Goal: Task Accomplishment & Management: Complete application form

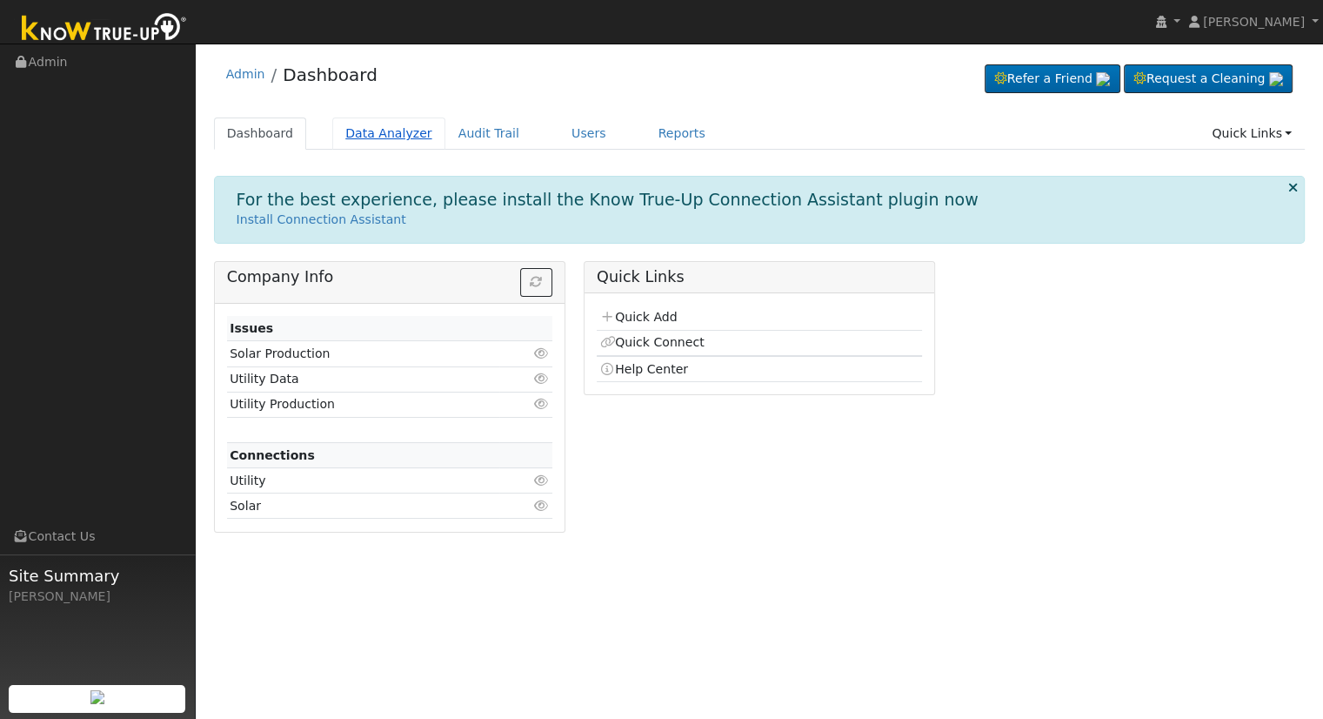
click at [381, 130] on link "Data Analyzer" at bounding box center [388, 133] width 113 height 32
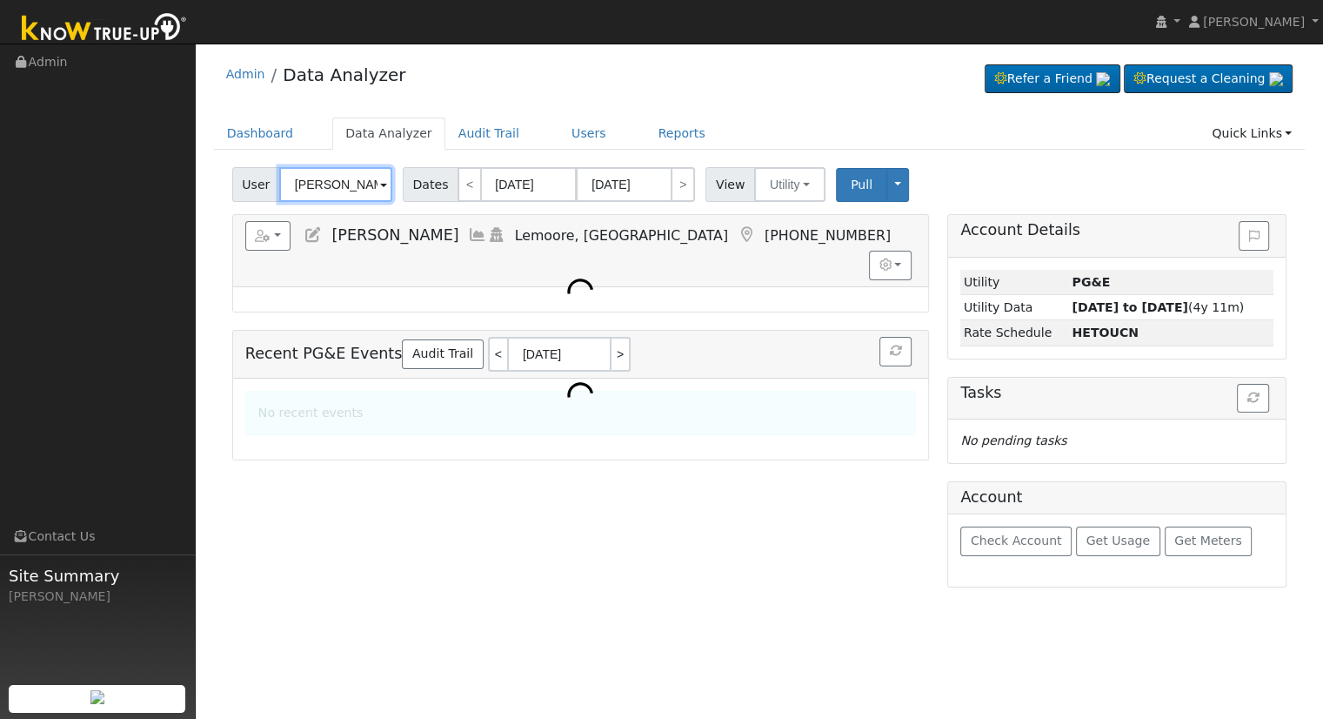
click at [337, 189] on input "[PERSON_NAME]" at bounding box center [335, 184] width 113 height 35
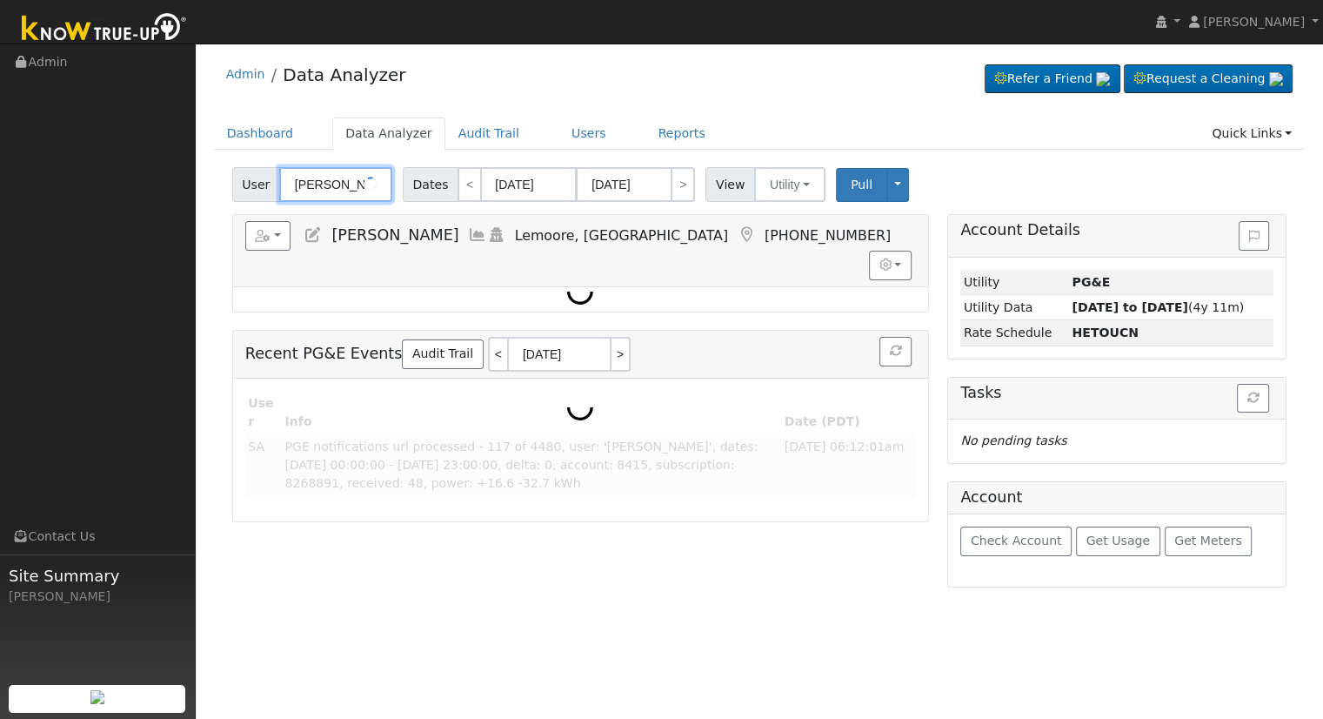
click at [337, 189] on input "[PERSON_NAME]" at bounding box center [335, 184] width 113 height 35
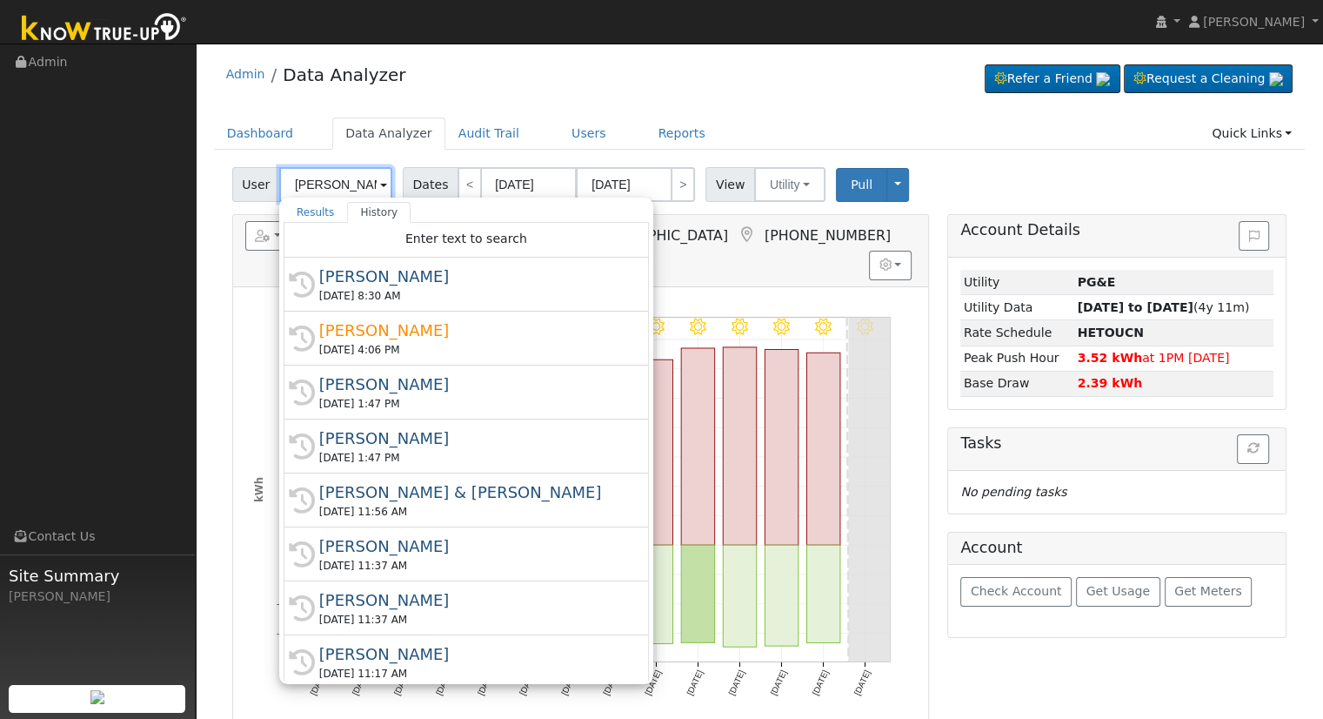
click at [337, 189] on input "[PERSON_NAME]" at bounding box center [335, 184] width 113 height 35
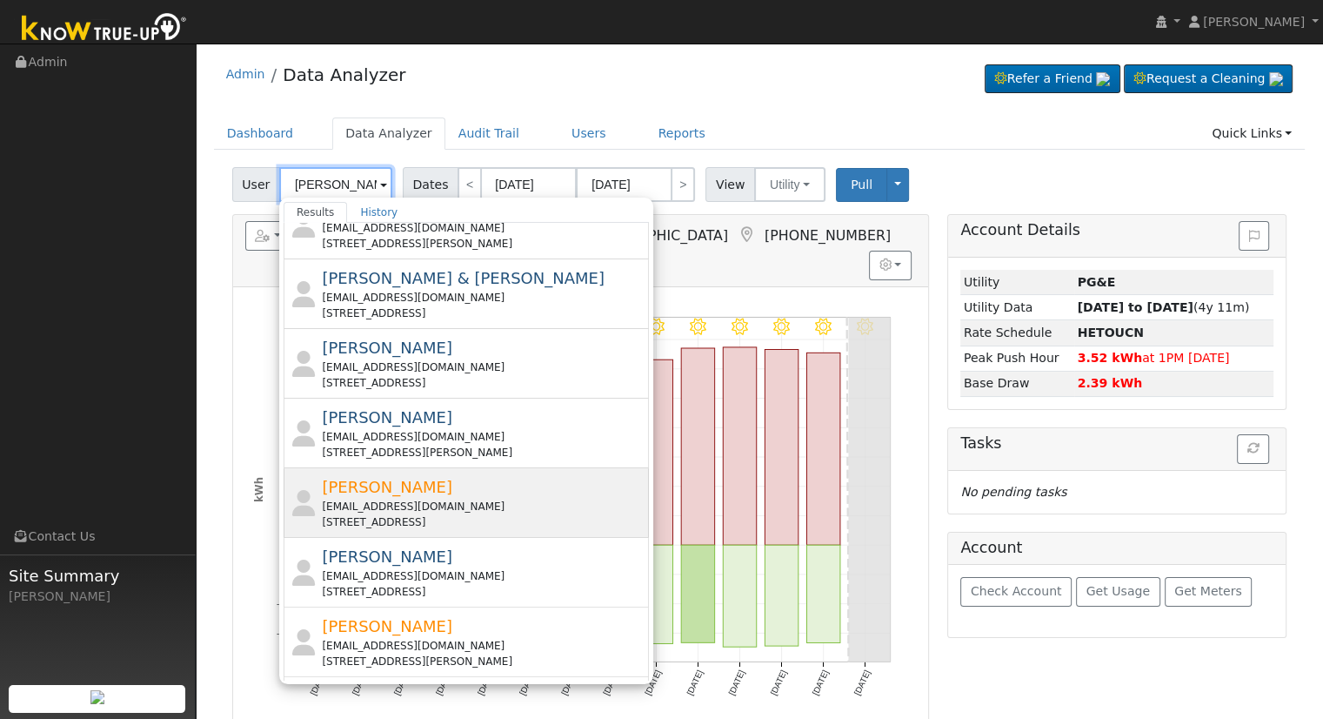
scroll to position [609, 0]
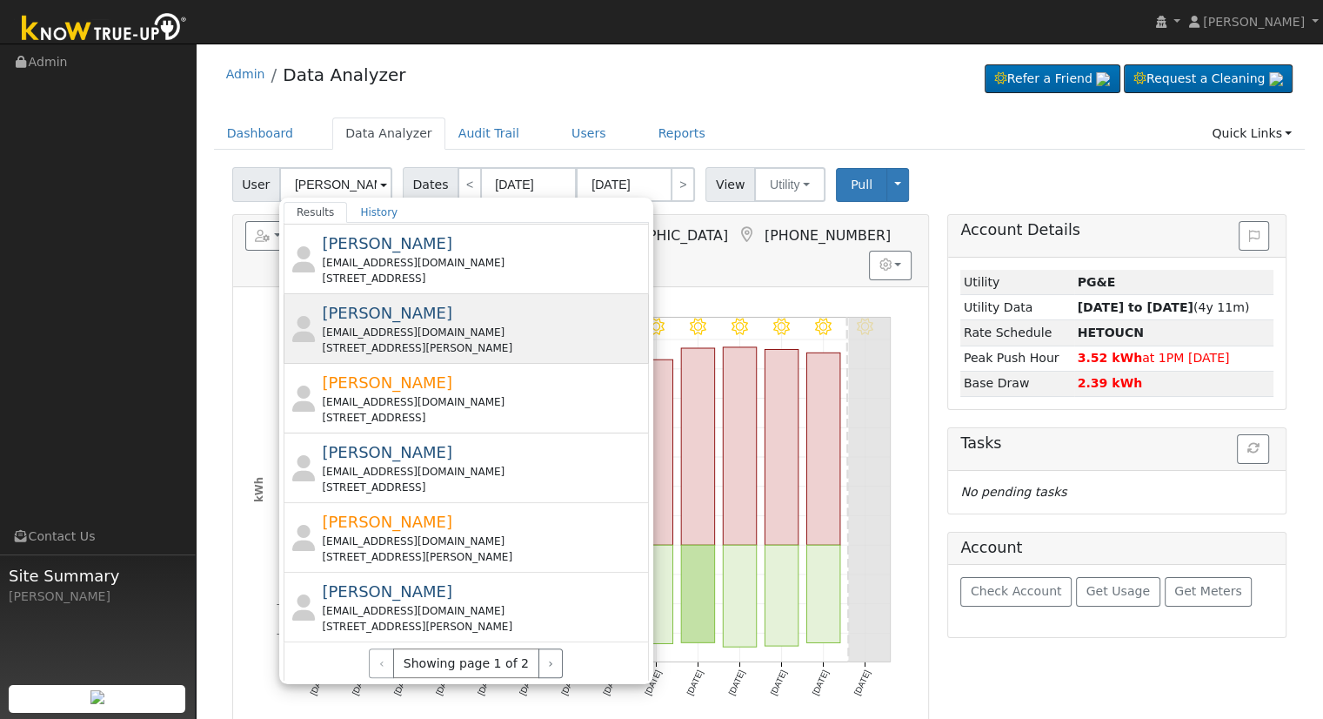
click at [505, 308] on div "[PERSON_NAME] [EMAIL_ADDRESS][DOMAIN_NAME] [STREET_ADDRESS][PERSON_NAME]" at bounding box center [483, 328] width 323 height 55
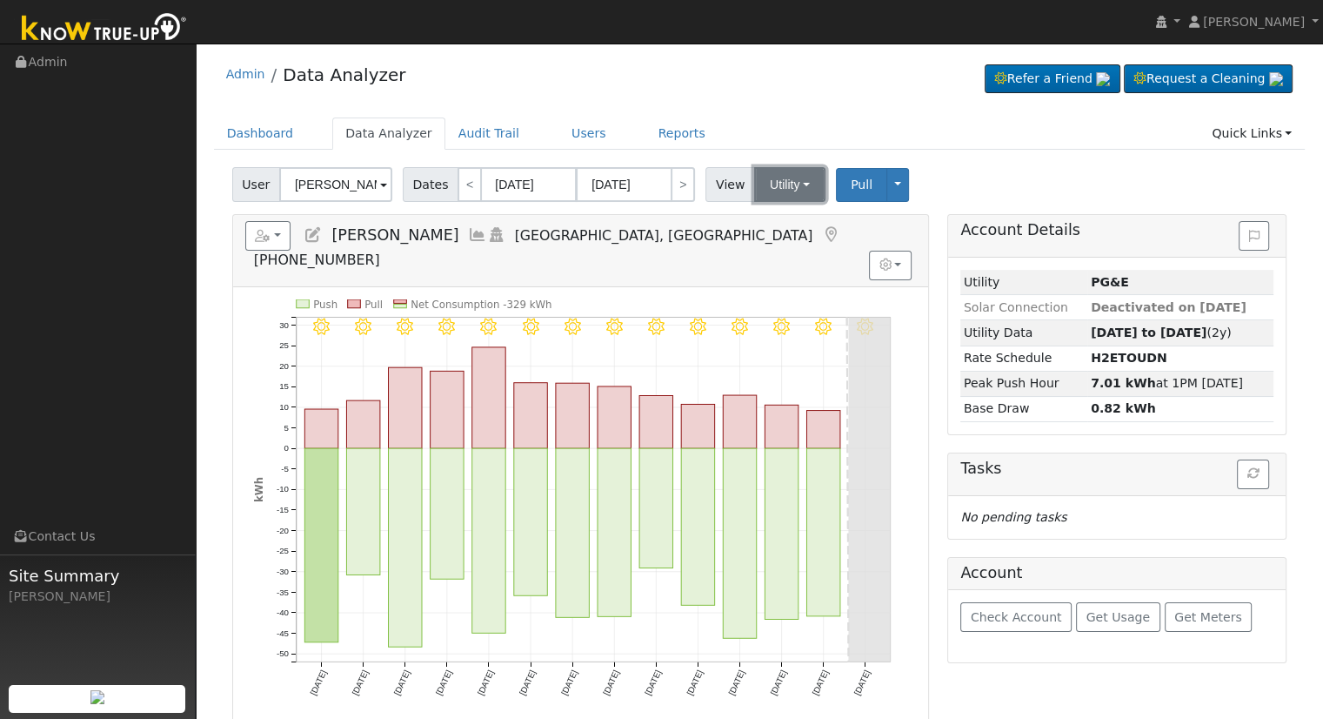
click at [768, 185] on button "Utility" at bounding box center [789, 184] width 71 height 35
click at [780, 241] on link "Solar" at bounding box center [811, 248] width 121 height 24
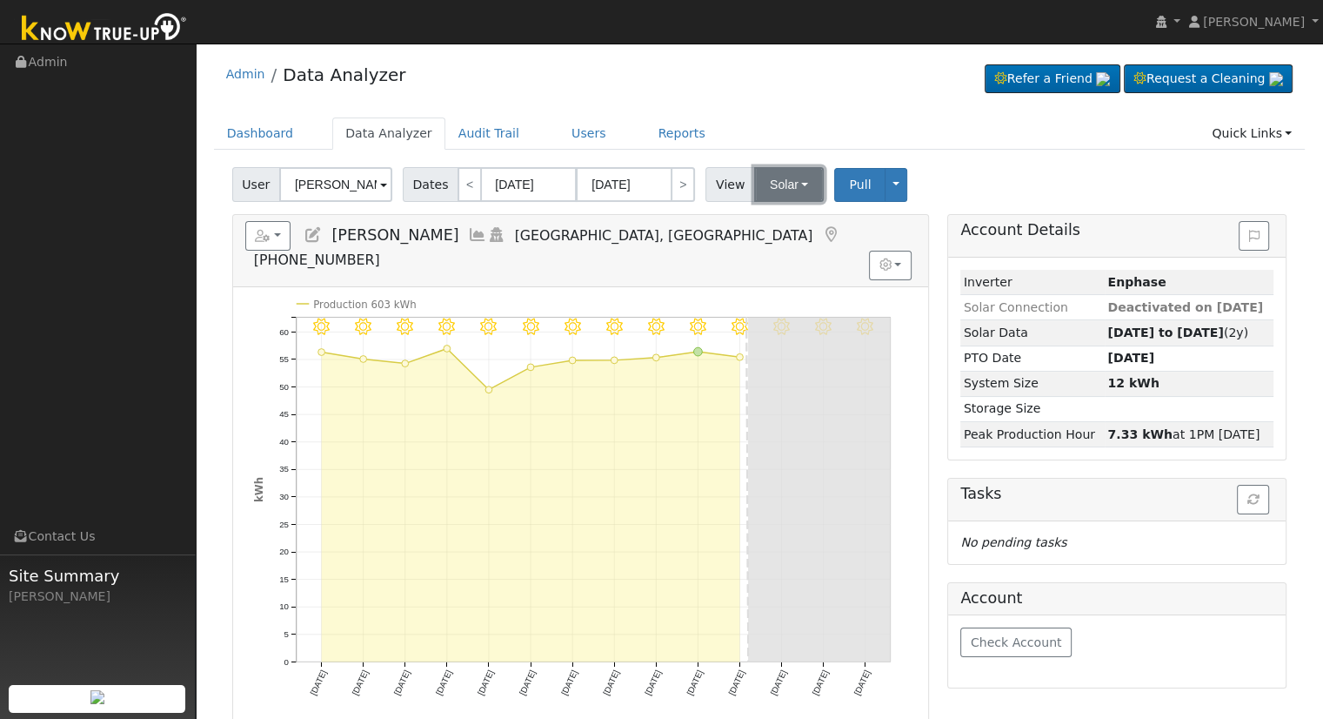
click at [765, 182] on button "Solar" at bounding box center [789, 184] width 70 height 35
click at [792, 227] on link "Utility" at bounding box center [811, 223] width 121 height 24
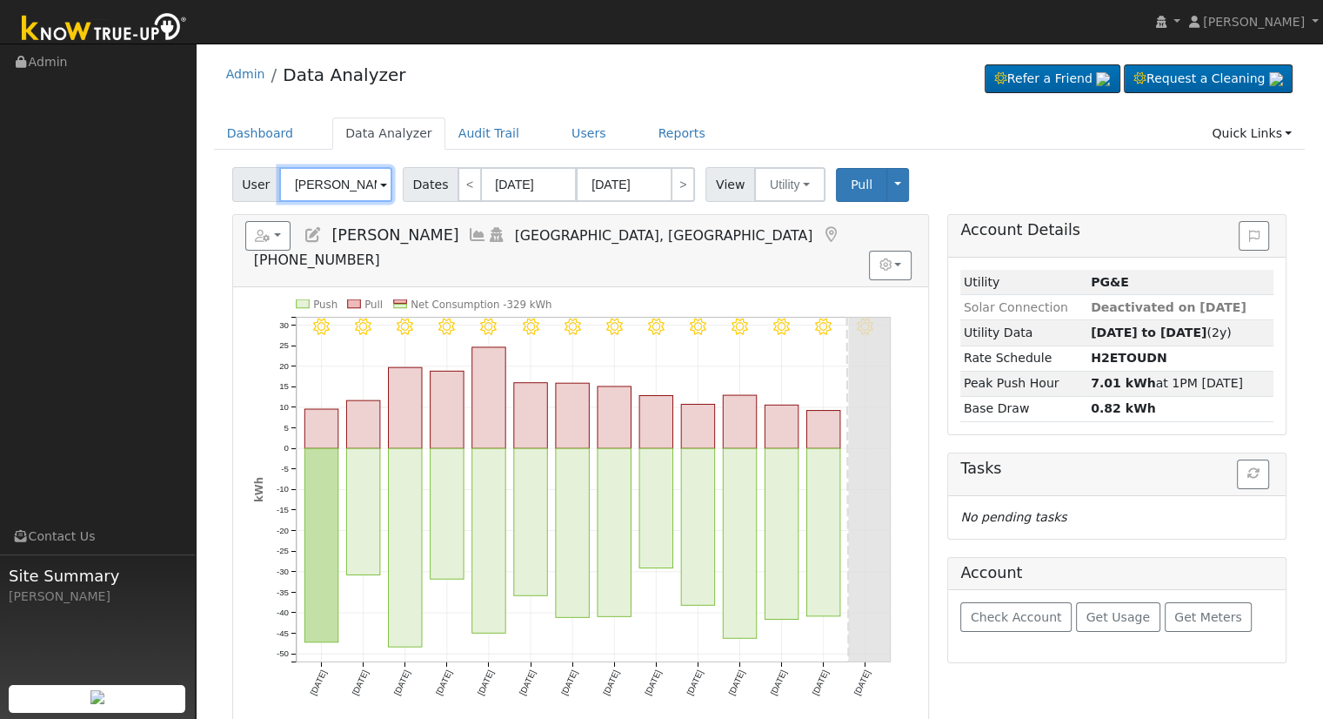
click at [331, 178] on input "[PERSON_NAME]" at bounding box center [335, 184] width 113 height 35
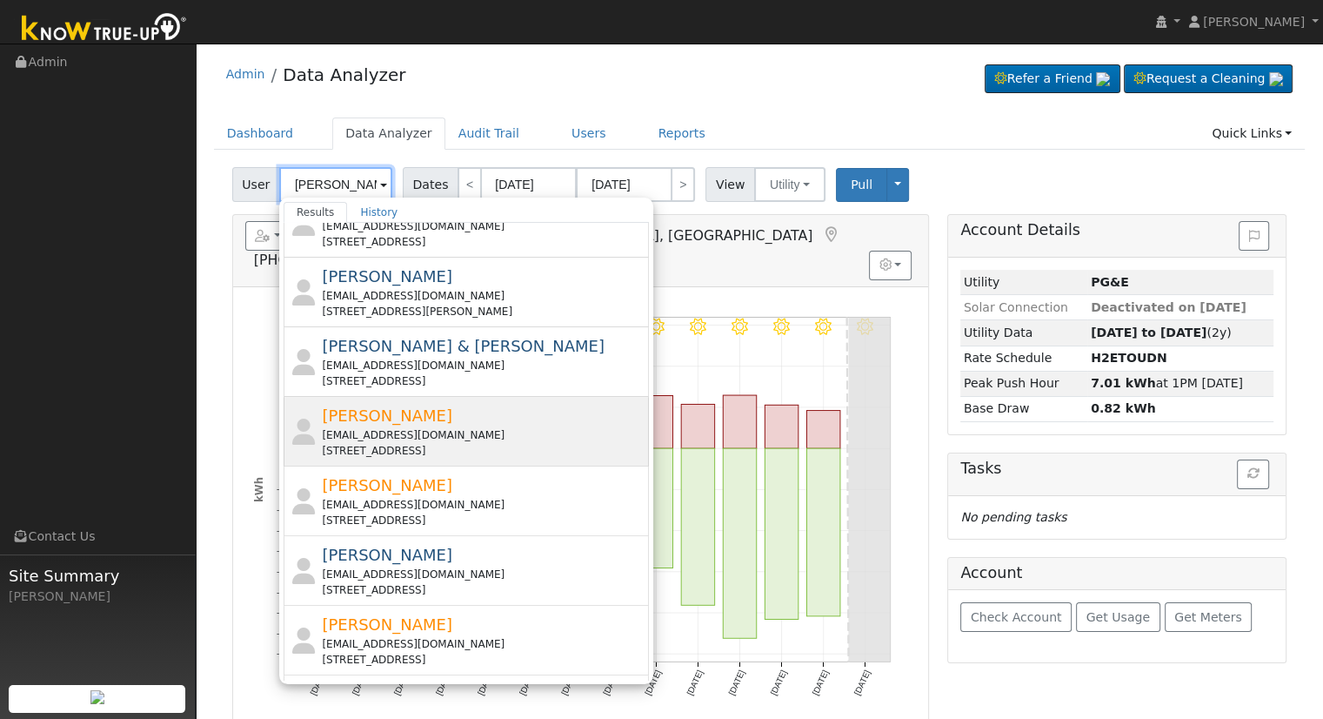
scroll to position [626, 0]
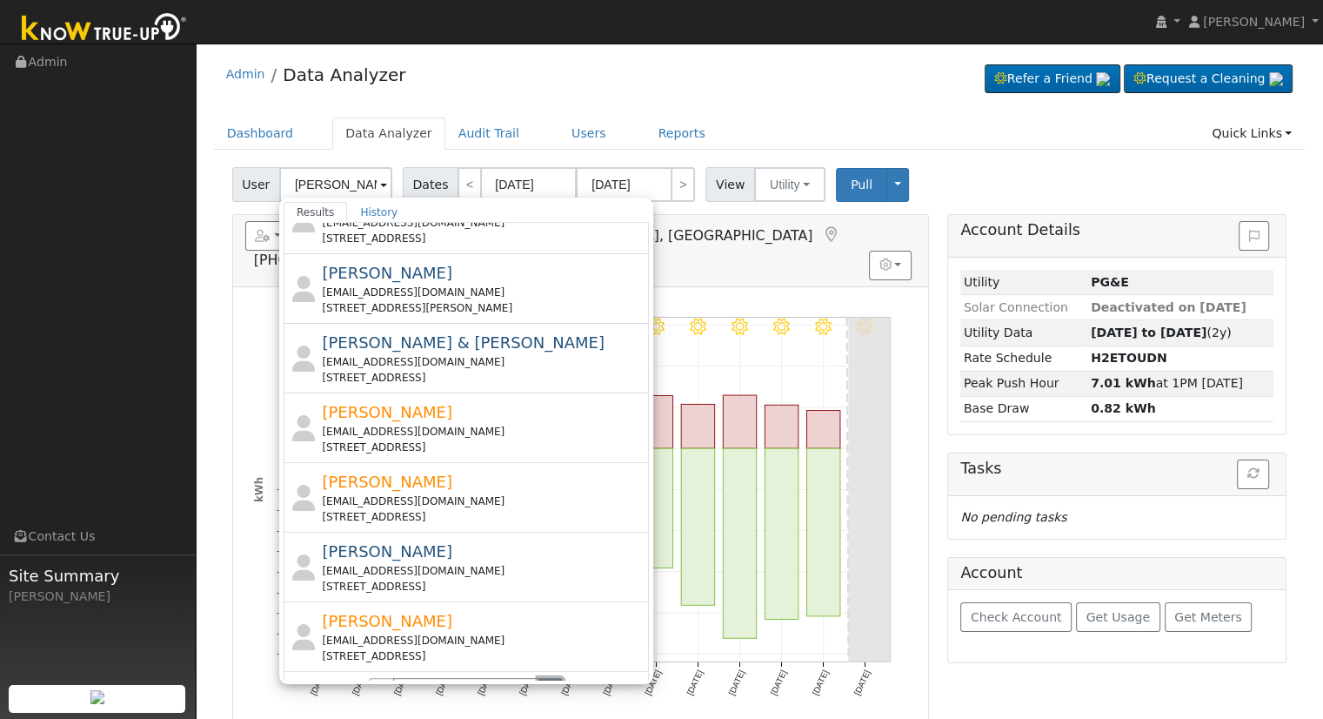
click at [543, 678] on button "›" at bounding box center [551, 693] width 25 height 30
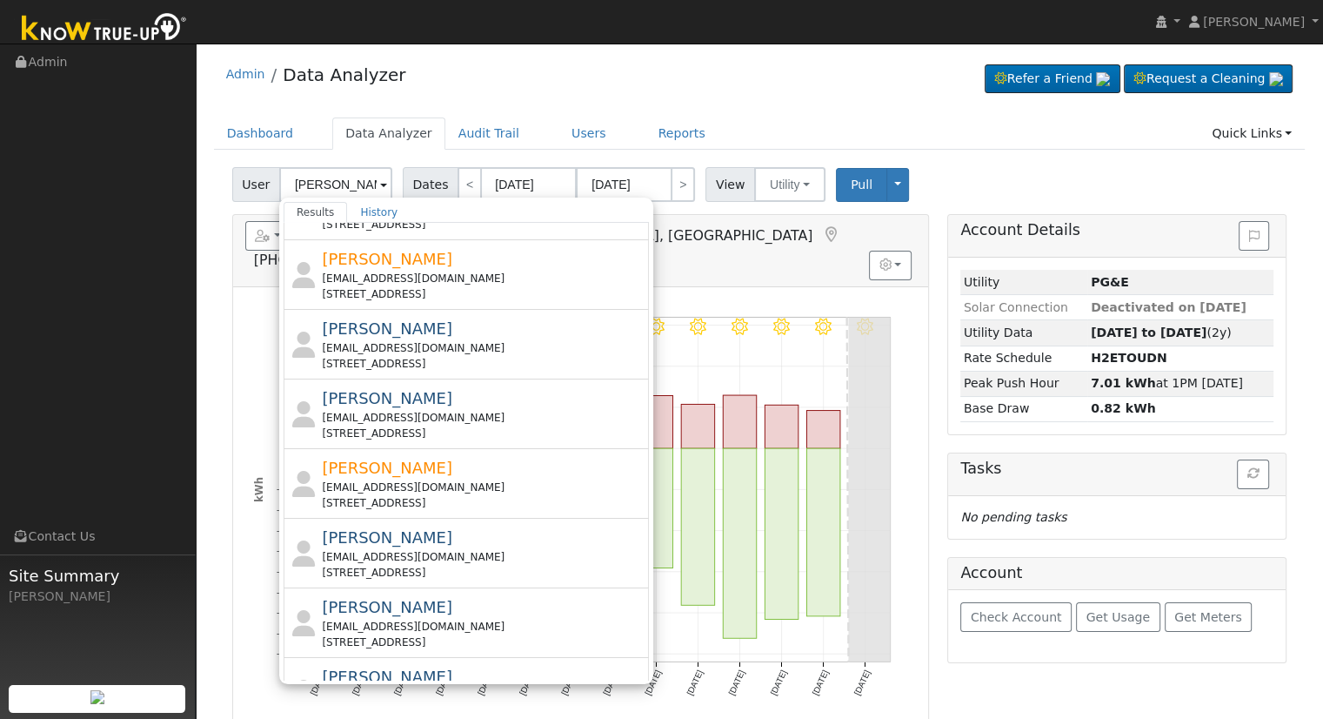
scroll to position [0, 0]
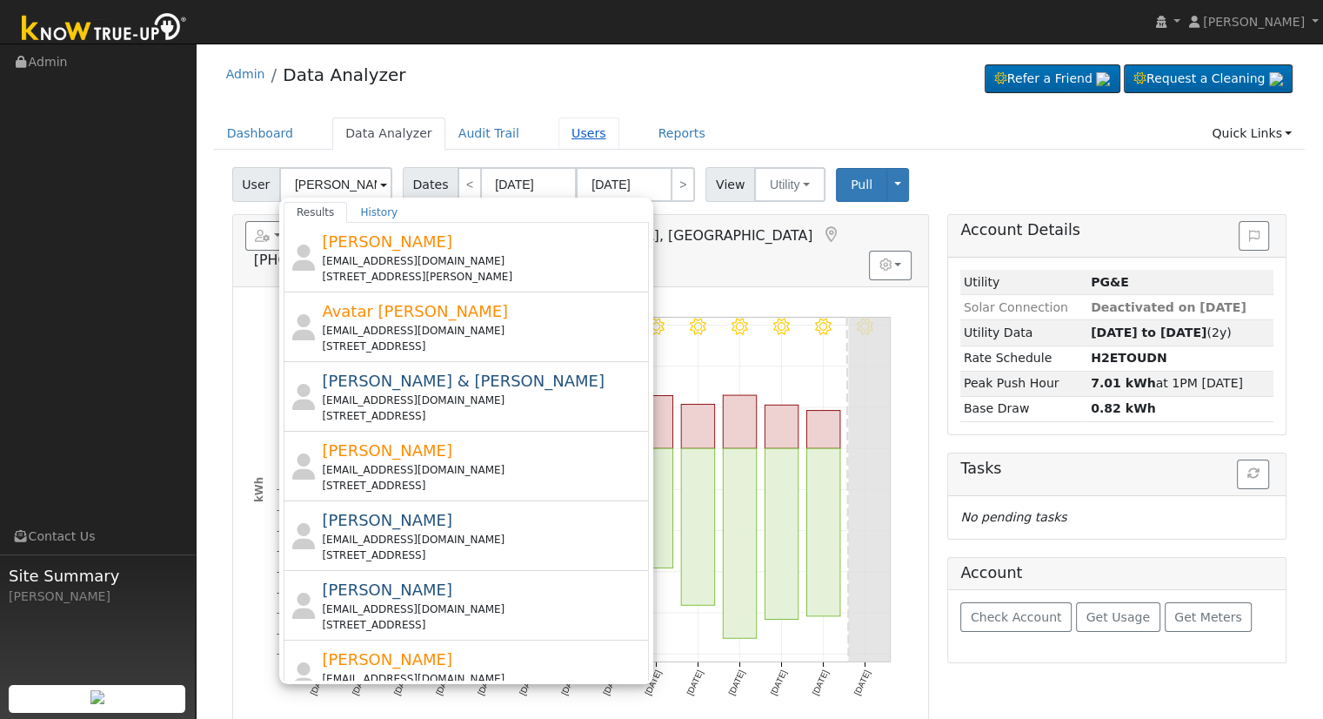
drag, startPoint x: 564, startPoint y: 136, endPoint x: 554, endPoint y: 149, distance: 16.2
click at [564, 136] on link "Users" at bounding box center [589, 133] width 61 height 32
type input "[PERSON_NAME]"
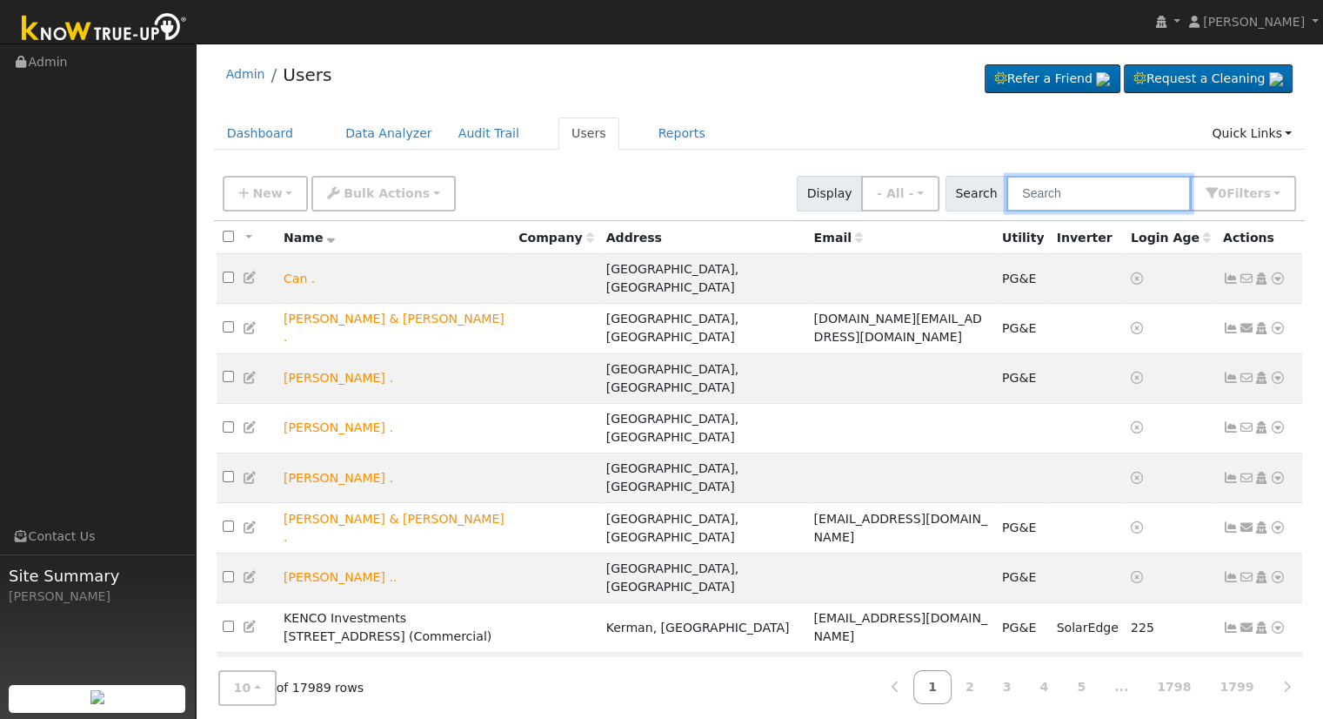
click at [1085, 196] on input "text" at bounding box center [1099, 194] width 184 height 36
paste input "aakash720@yahoo.com"
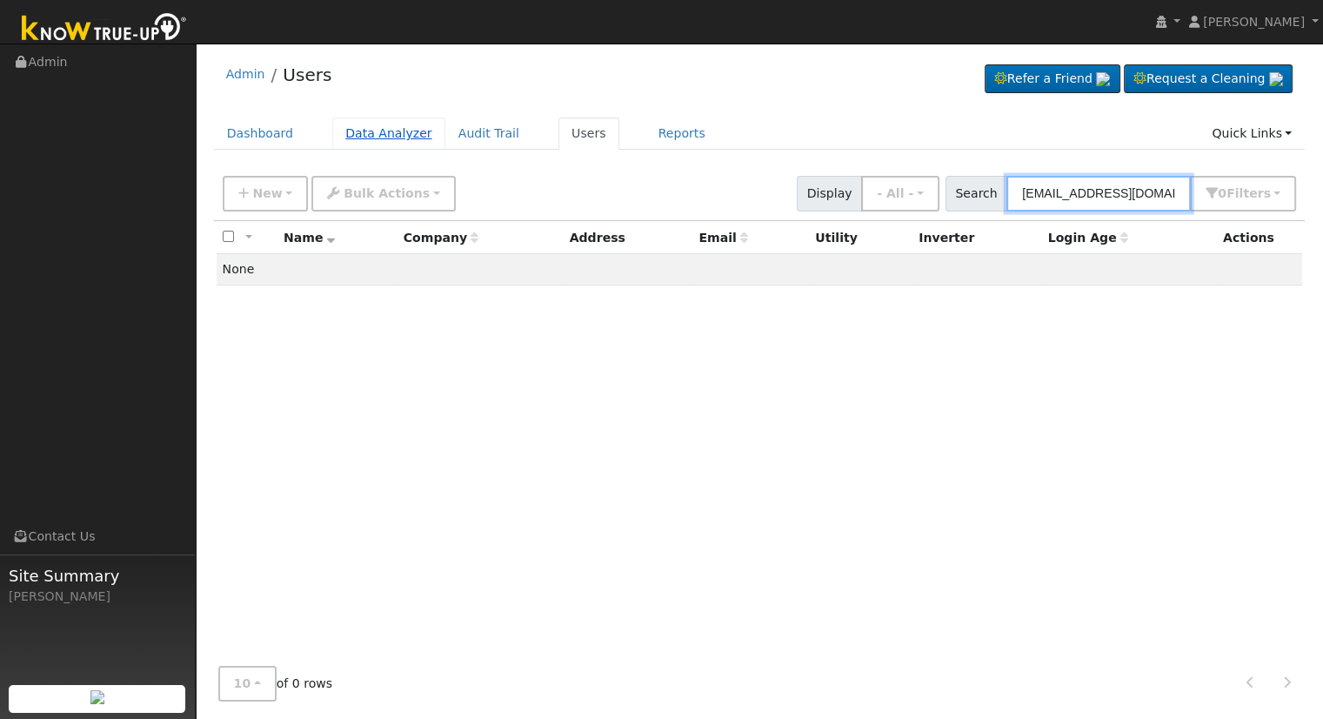
type input "aakash720@yahoo.com"
click at [391, 130] on link "Data Analyzer" at bounding box center [388, 133] width 113 height 32
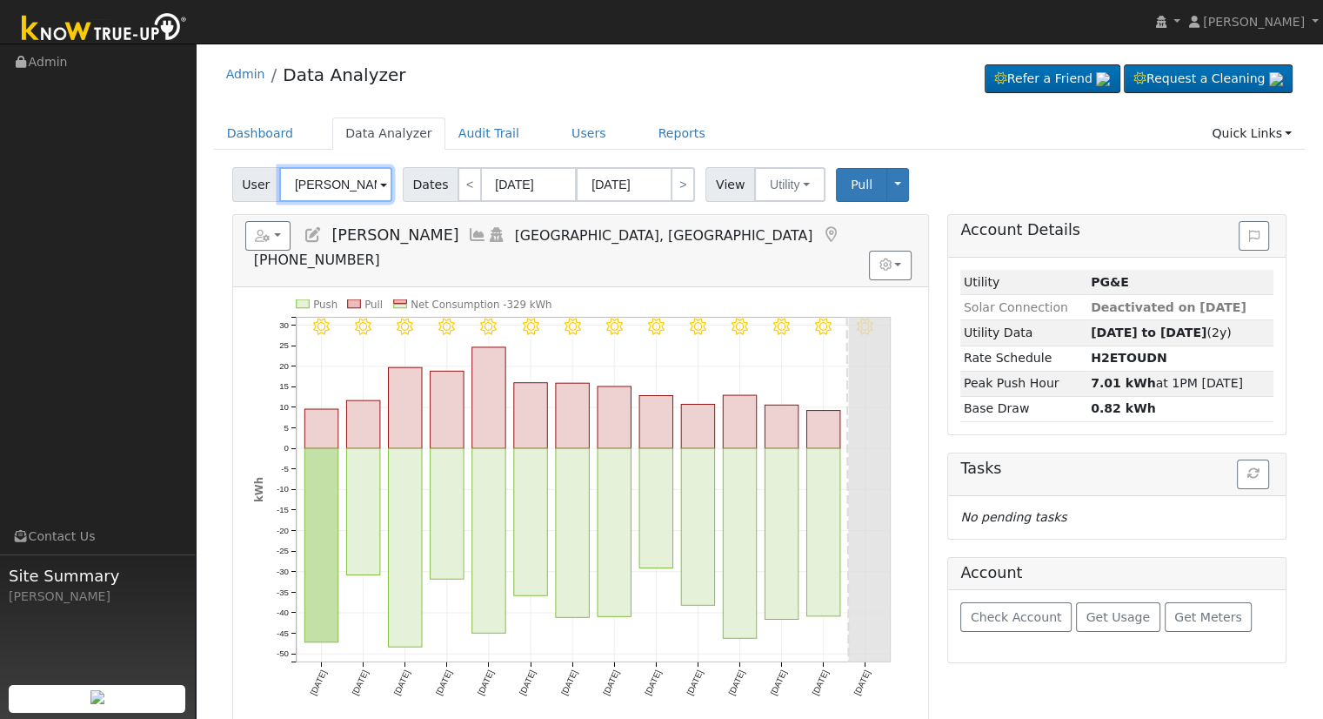
click at [351, 184] on input "[PERSON_NAME]" at bounding box center [335, 184] width 113 height 35
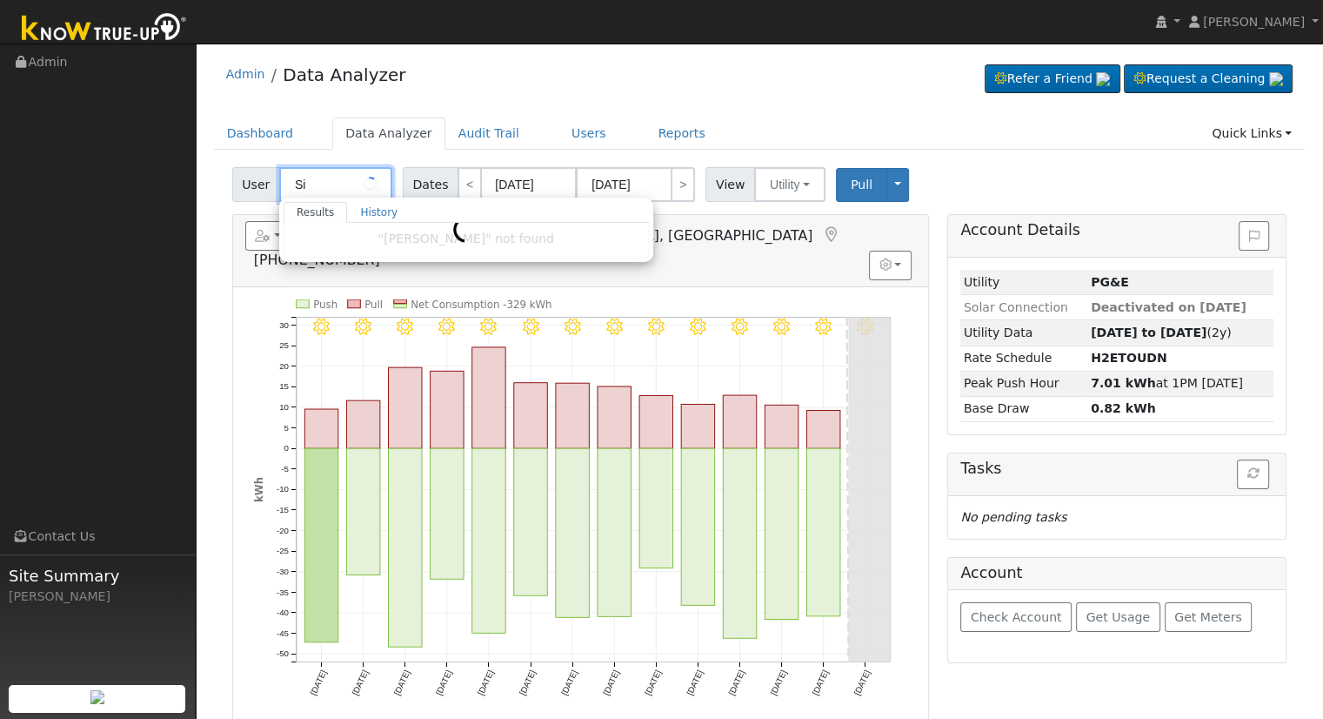
type input "S"
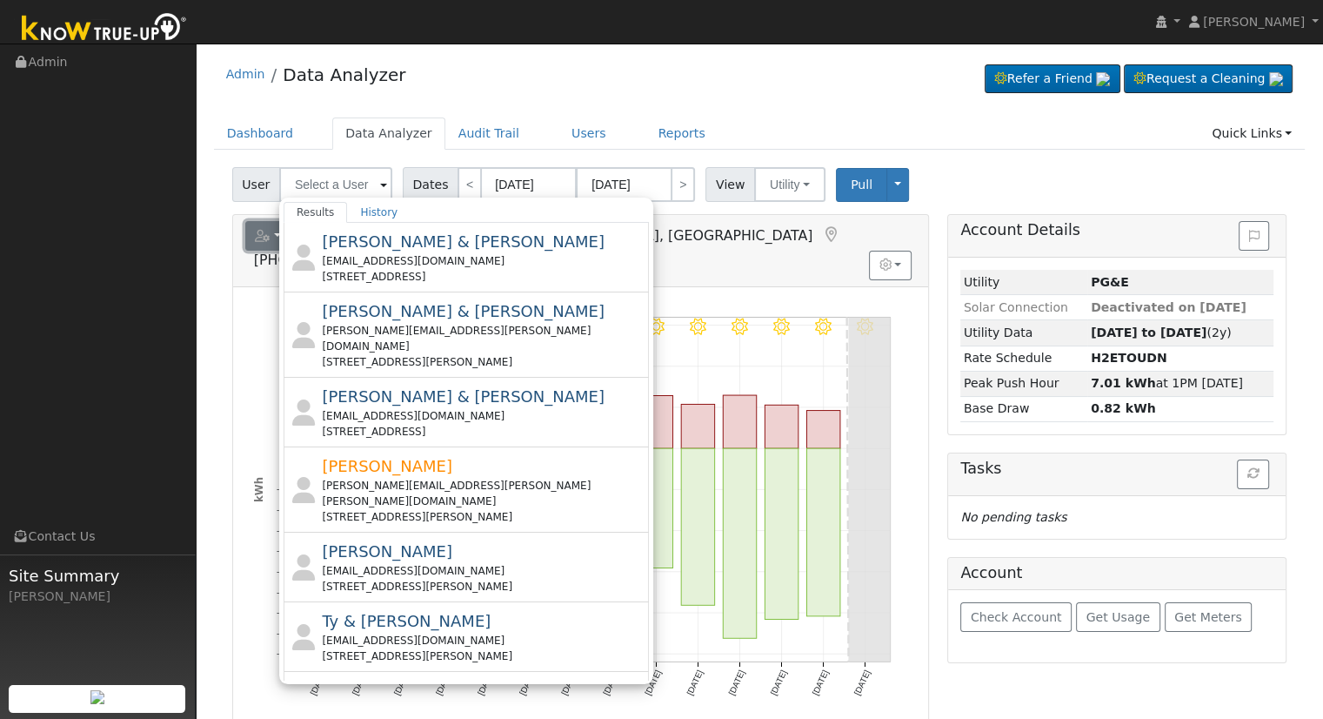
click at [252, 231] on button "button" at bounding box center [268, 236] width 46 height 30
type input "[PERSON_NAME]"
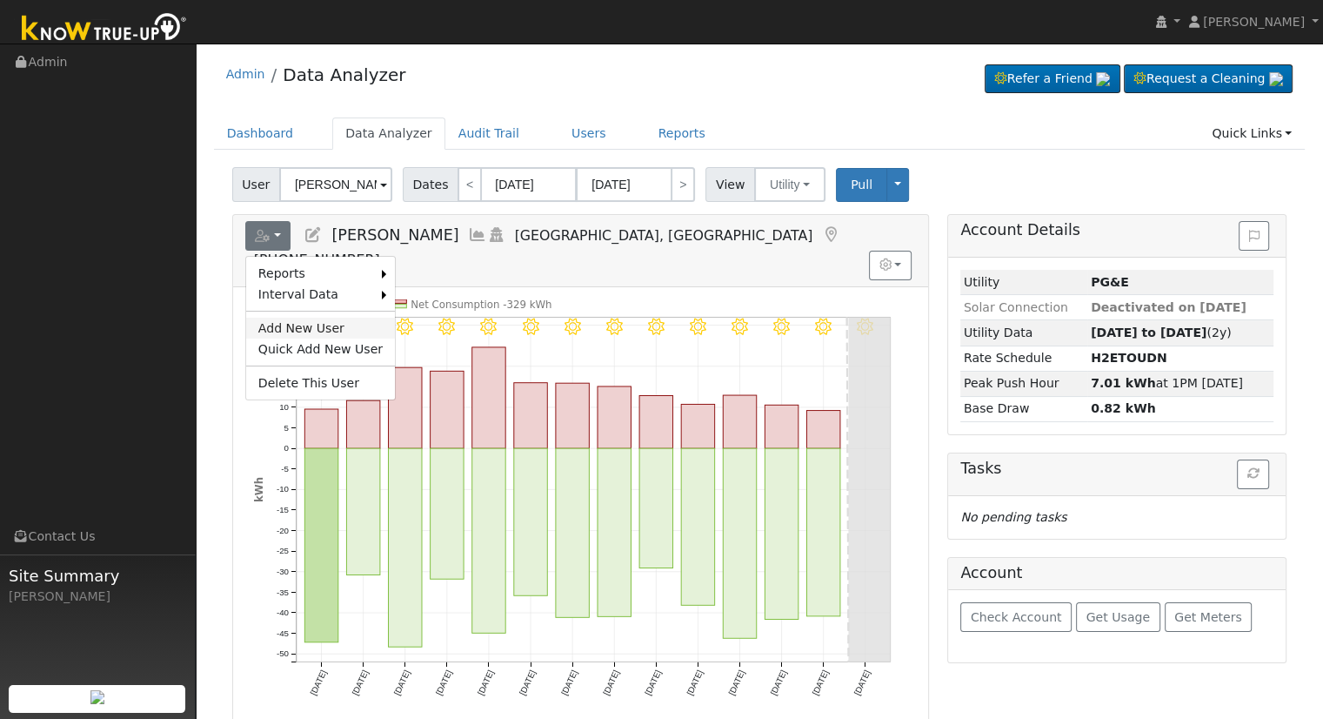
click at [292, 325] on link "Add New User" at bounding box center [320, 328] width 149 height 21
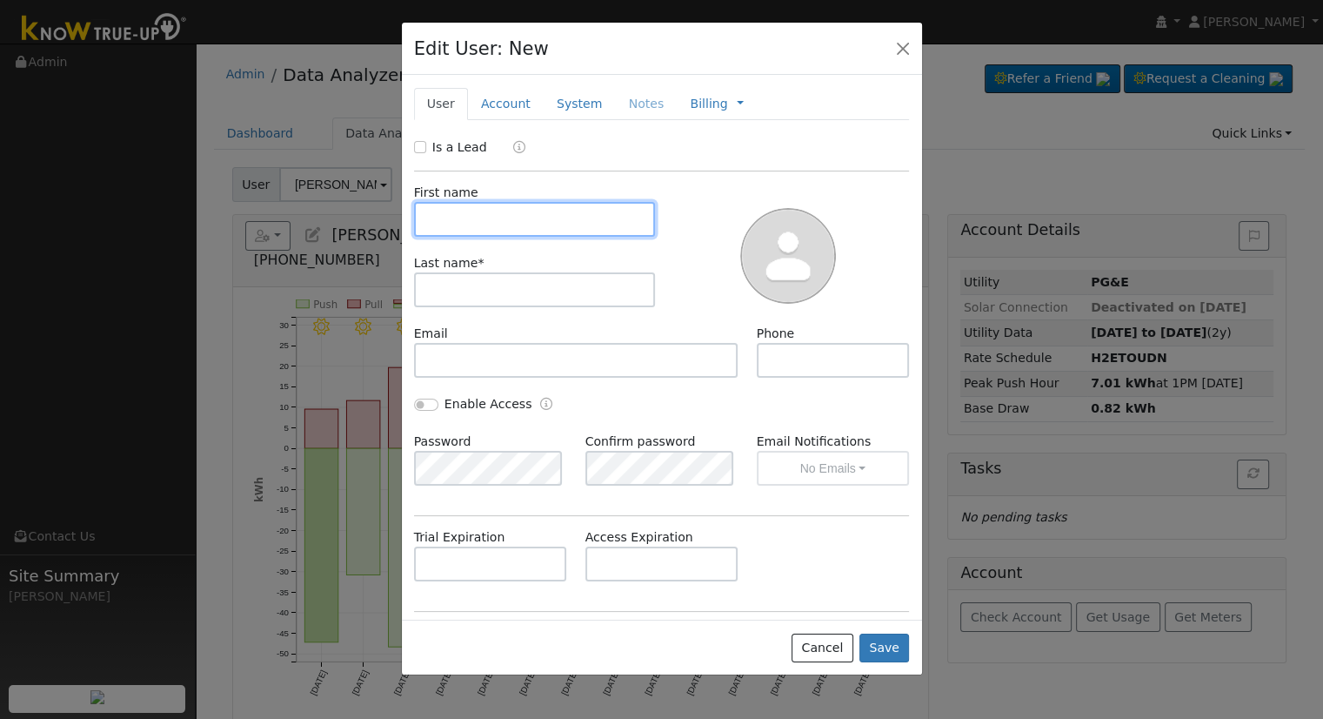
click at [558, 229] on input "text" at bounding box center [535, 219] width 242 height 35
paste input "aakash720@yahoo.com"
type input "aakash720@yahoo.com"
drag, startPoint x: 568, startPoint y: 220, endPoint x: 318, endPoint y: 214, distance: 249.8
click at [318, 214] on div "Edit User: New Select an Ac... New Account Nickname Cancel Create Are you sure …" at bounding box center [661, 359] width 1323 height 719
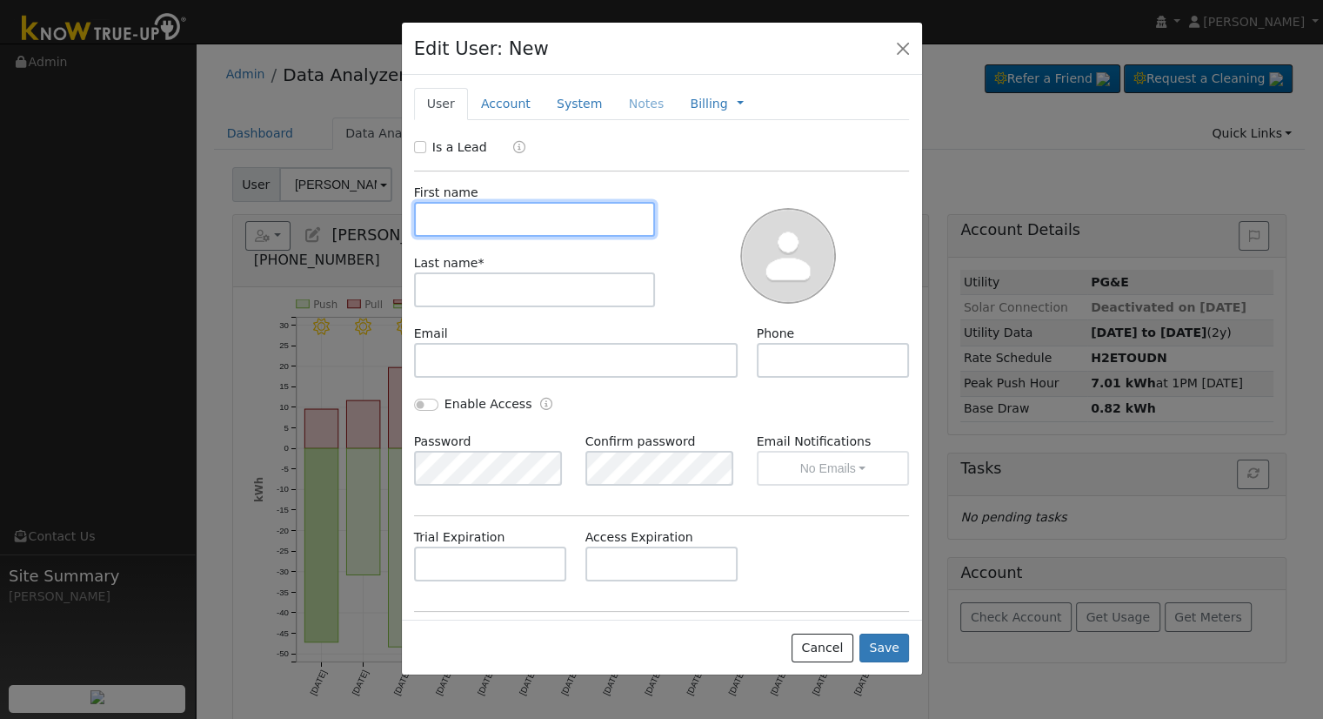
click at [559, 231] on input "text" at bounding box center [535, 219] width 242 height 35
paste input "Harinder & Gobinde"
type input "Harinder & Gobinder"
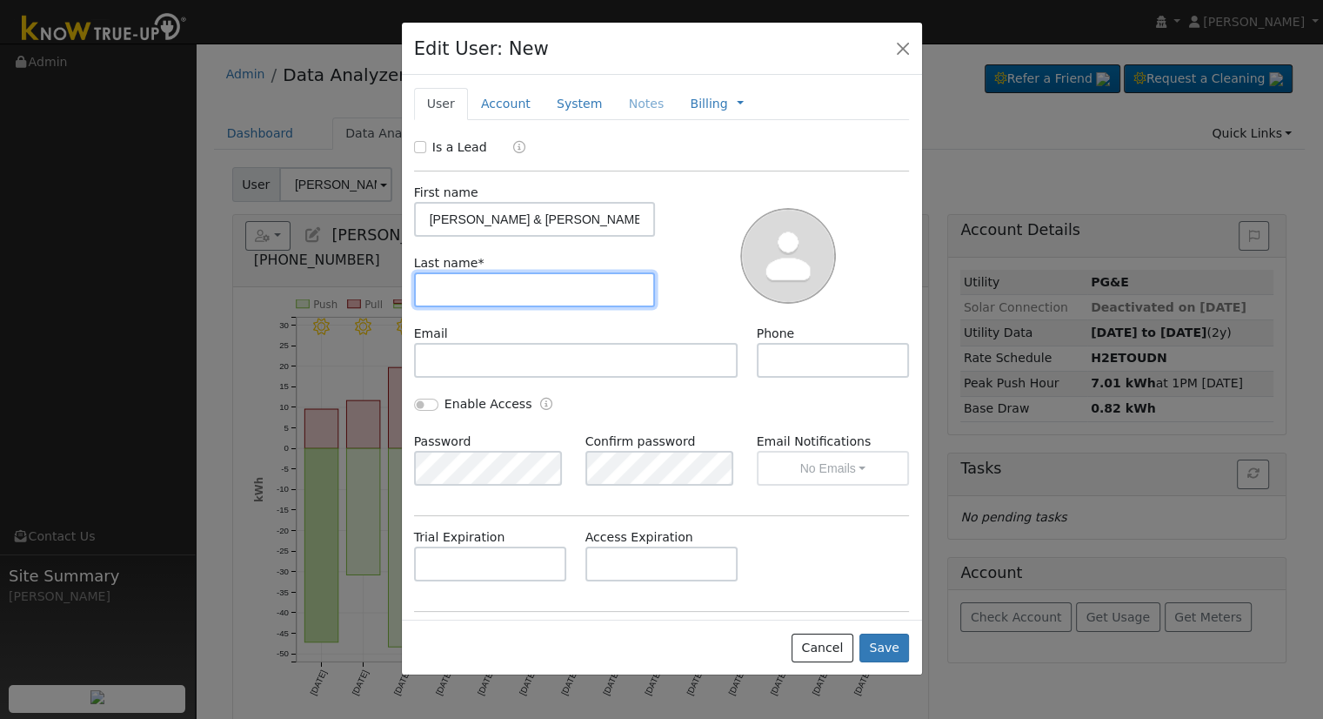
click at [546, 300] on input "text" at bounding box center [535, 289] width 242 height 35
type input "Singh Aujla"
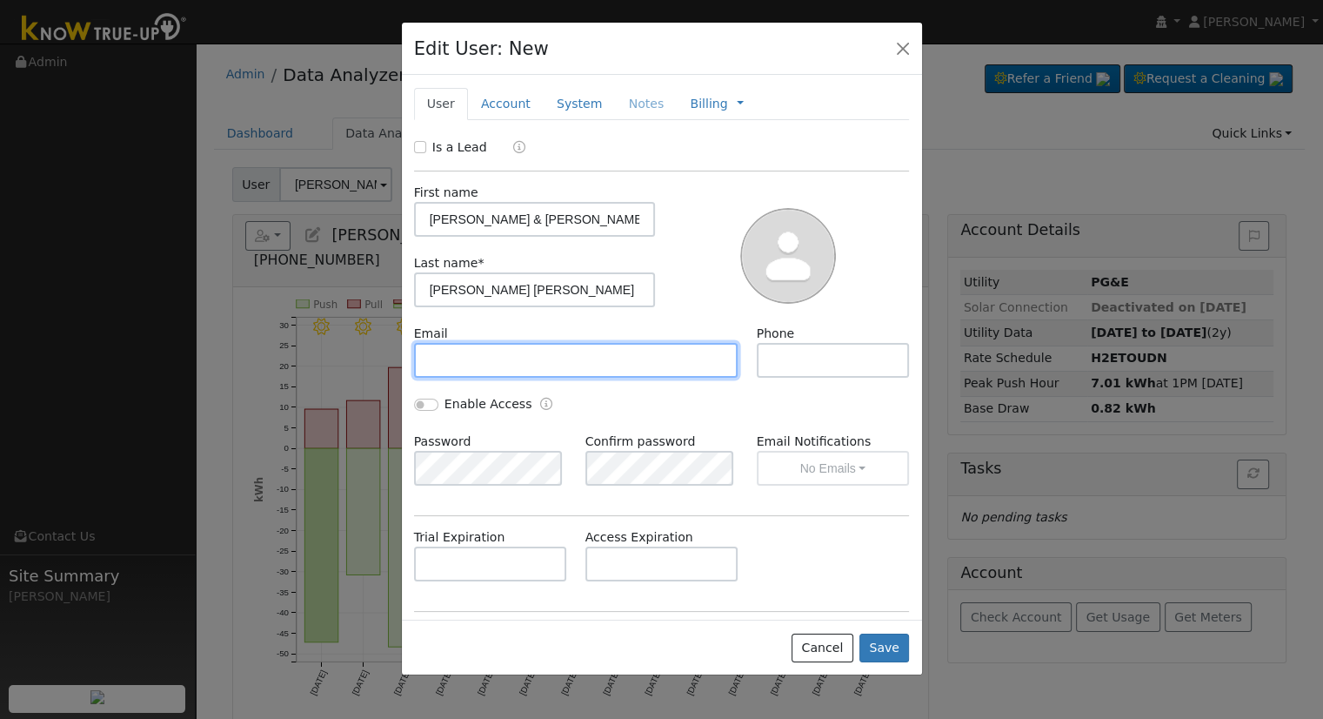
click at [528, 361] on input "text" at bounding box center [576, 360] width 324 height 35
drag, startPoint x: 501, startPoint y: 358, endPoint x: 511, endPoint y: 358, distance: 9.6
click at [501, 358] on input "text" at bounding box center [576, 360] width 324 height 35
paste input "aakash720@yahoo.com"
type input "aakash720@yahoo.com"
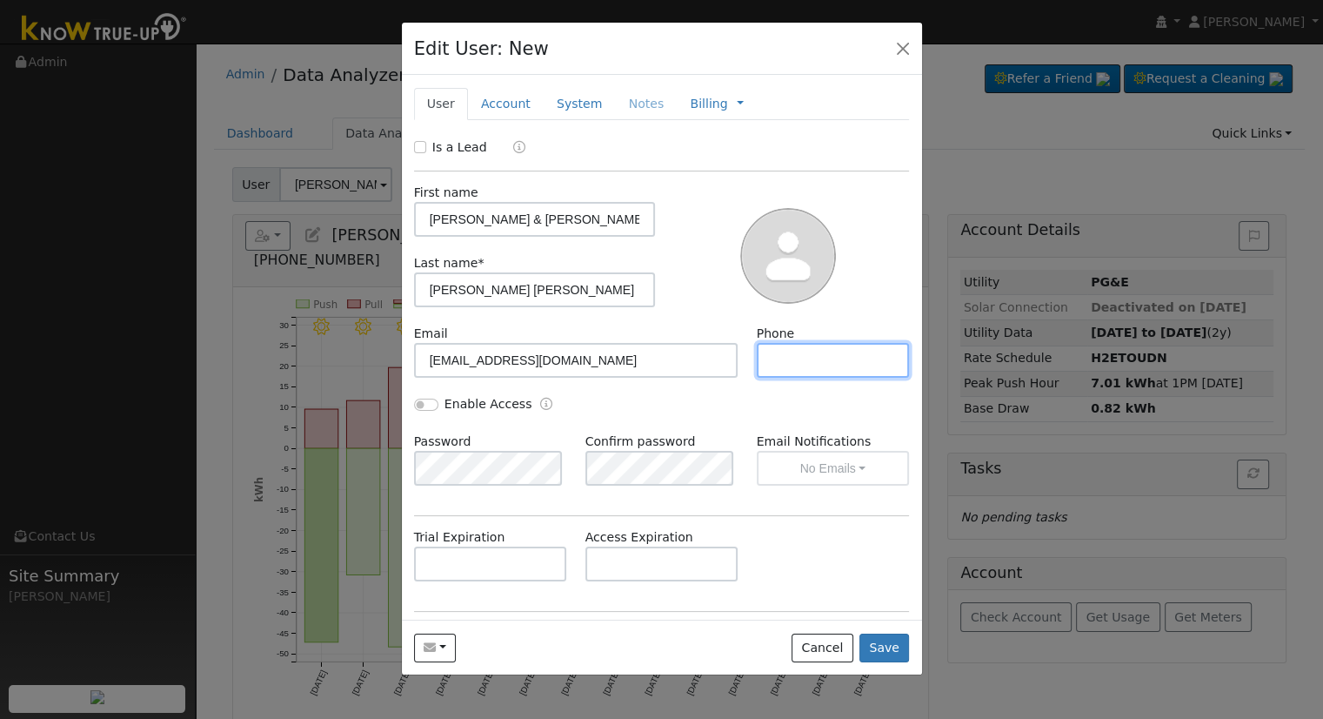
click at [832, 352] on input "text" at bounding box center [833, 360] width 153 height 35
click at [849, 358] on input "text" at bounding box center [833, 360] width 153 height 35
paste input "559-718-6996"
type input "559-718-6996"
click at [421, 403] on input "Enable Access" at bounding box center [426, 404] width 24 height 12
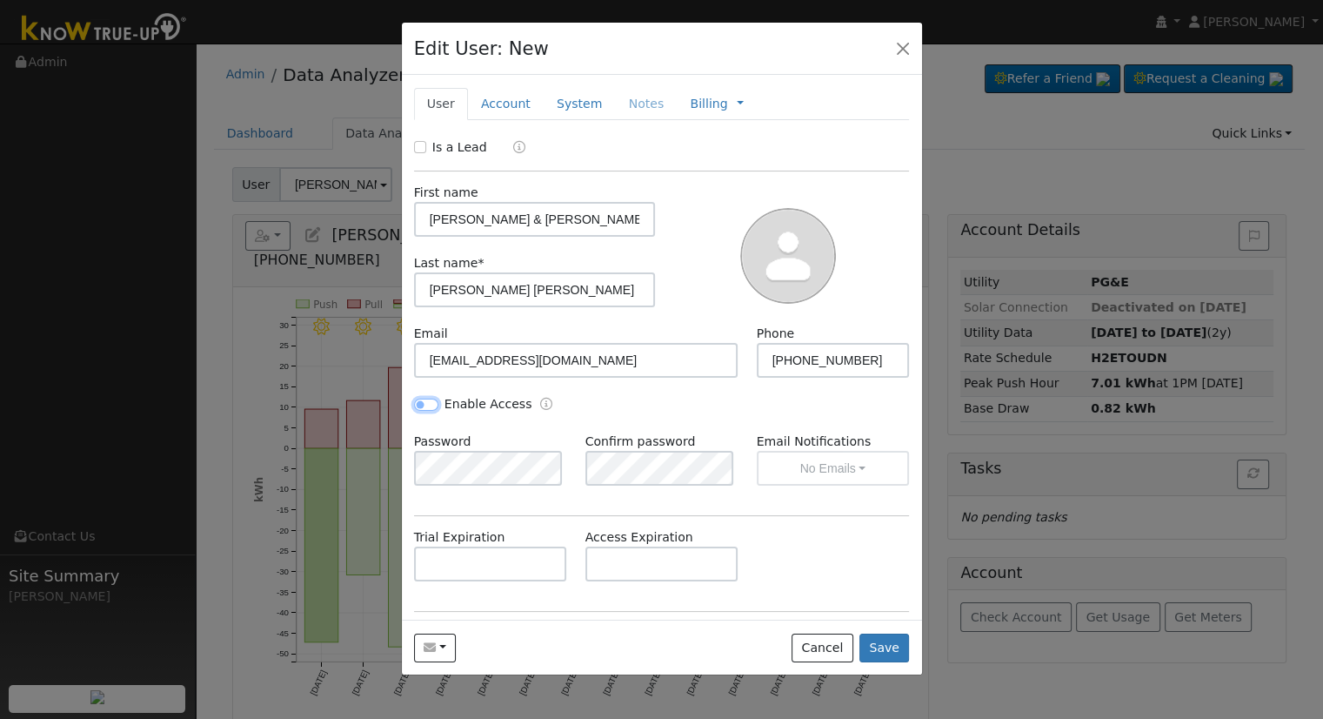
checkbox input "true"
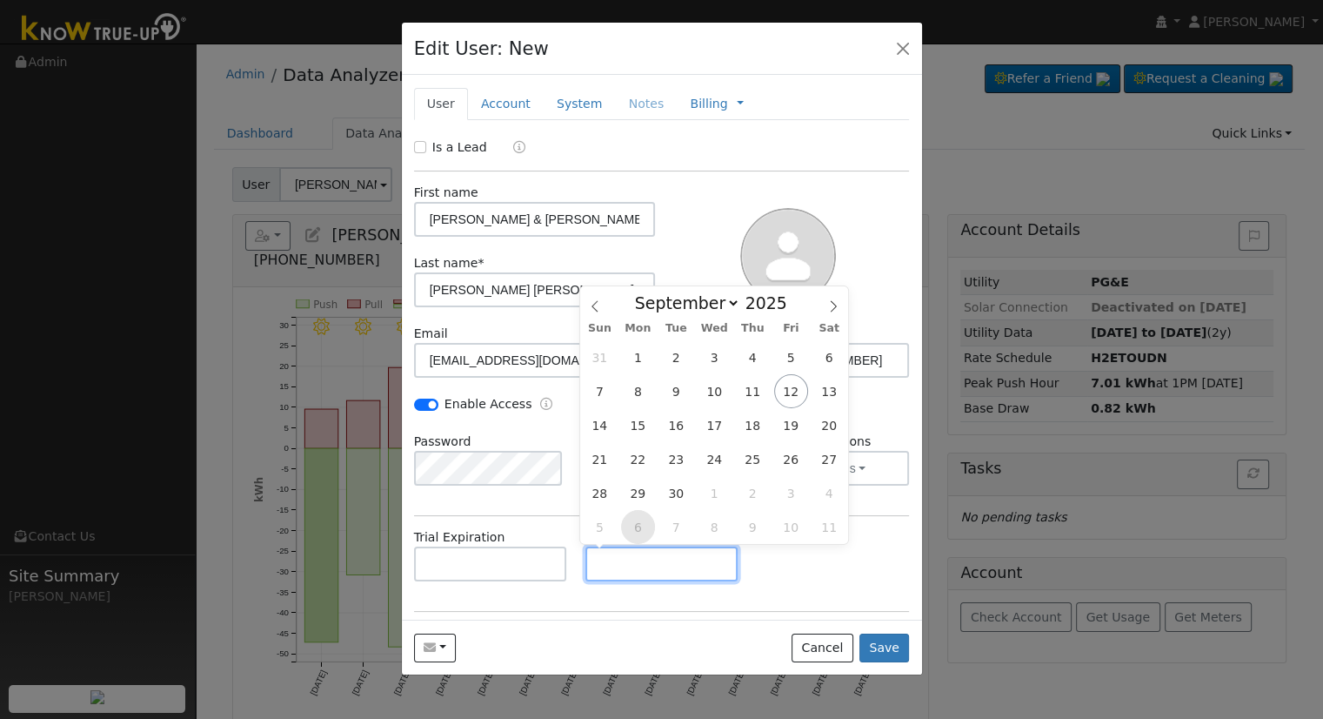
drag, startPoint x: 599, startPoint y: 560, endPoint x: 630, endPoint y: 540, distance: 37.2
click at [599, 560] on input "text" at bounding box center [661, 563] width 153 height 35
click at [860, 458] on button "No Emails" at bounding box center [833, 468] width 153 height 35
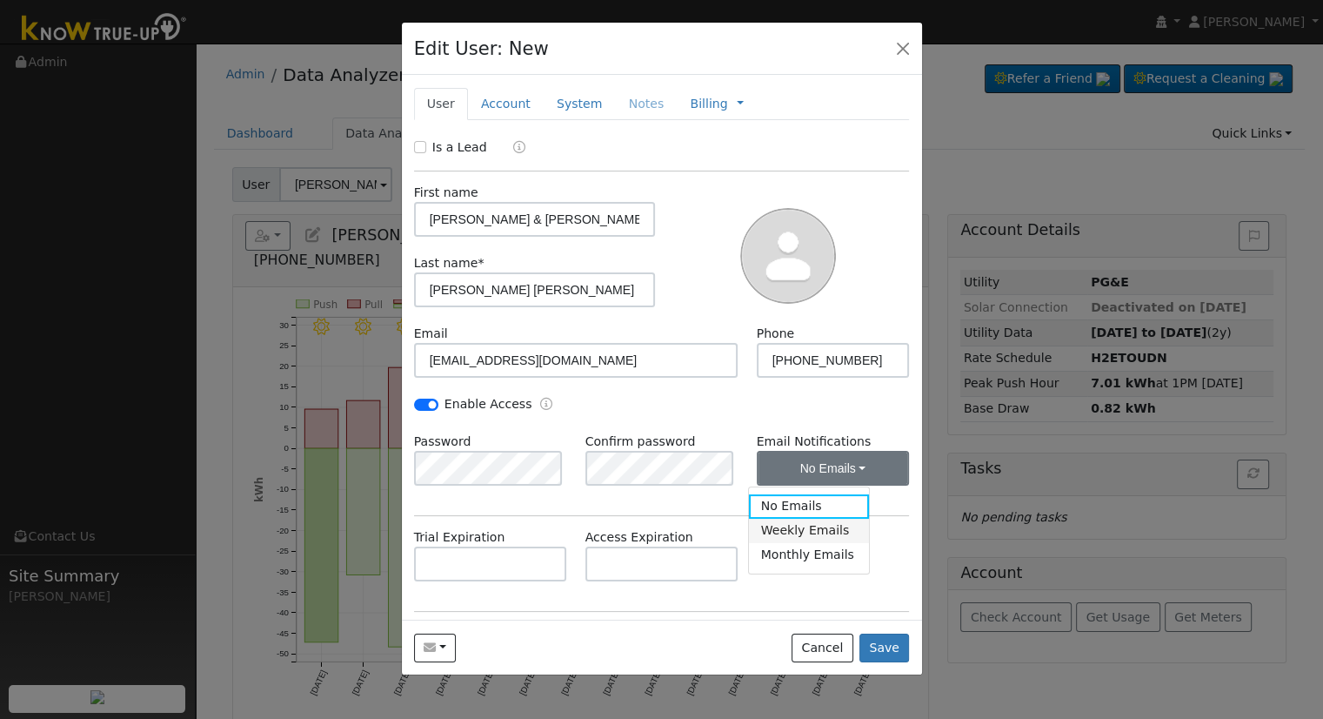
click at [799, 533] on link "Weekly Emails" at bounding box center [809, 531] width 121 height 24
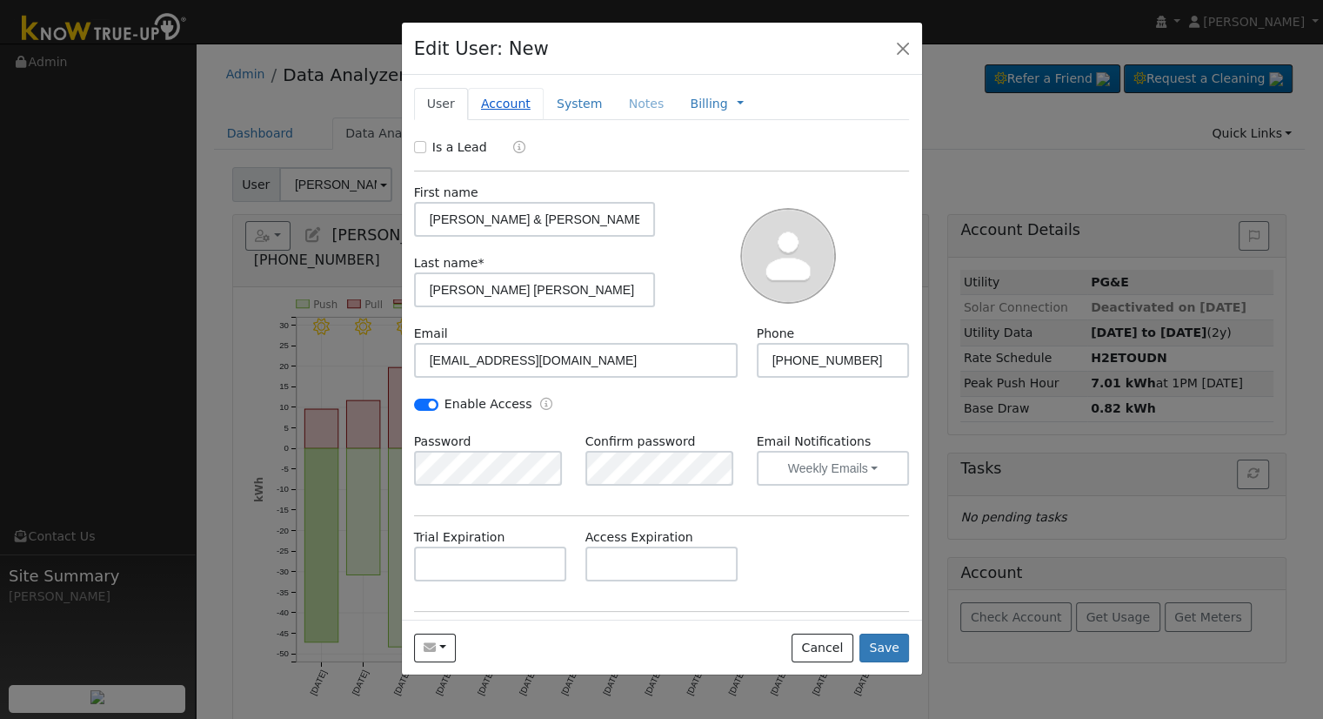
click at [501, 107] on link "Account" at bounding box center [506, 104] width 76 height 32
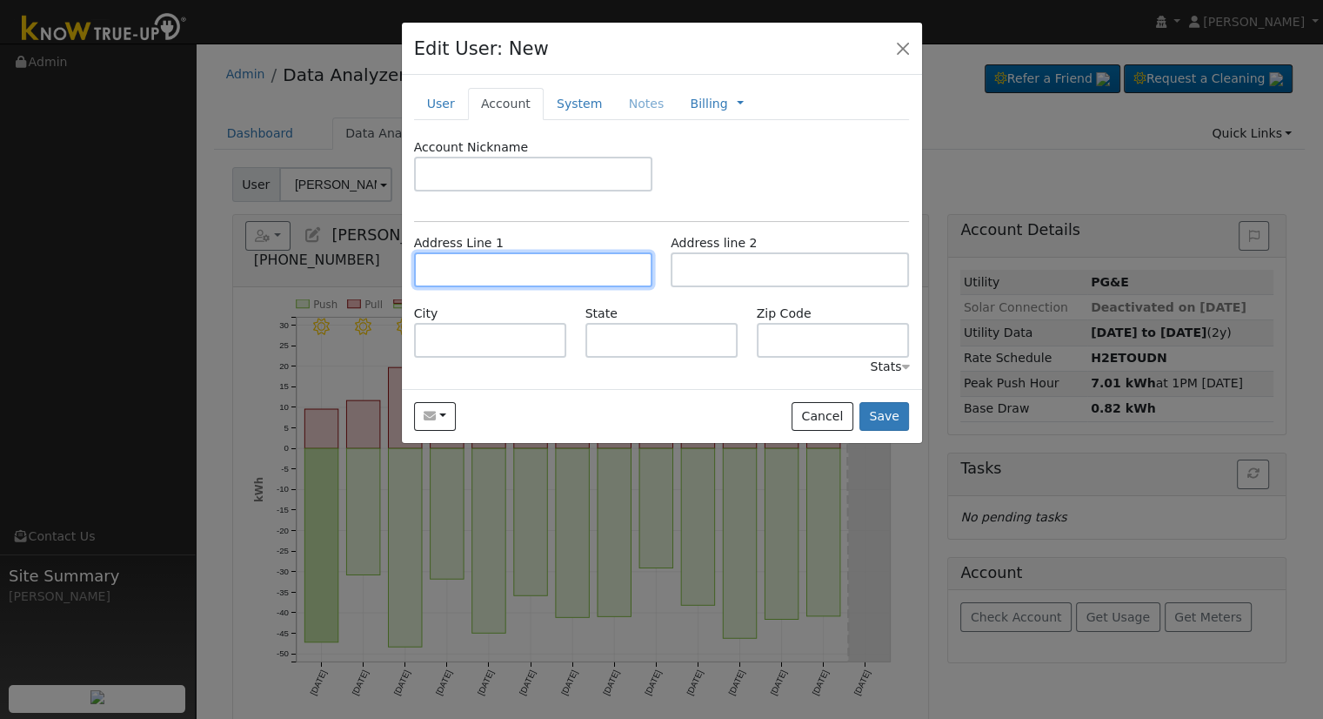
click at [536, 274] on input "text" at bounding box center [533, 269] width 238 height 35
click at [550, 279] on input "text" at bounding box center [533, 269] width 238 height 35
click at [556, 275] on input "text" at bounding box center [533, 269] width 238 height 35
paste input "2682 Kimberly Drive"
type input "2682 Kimberly Drive"
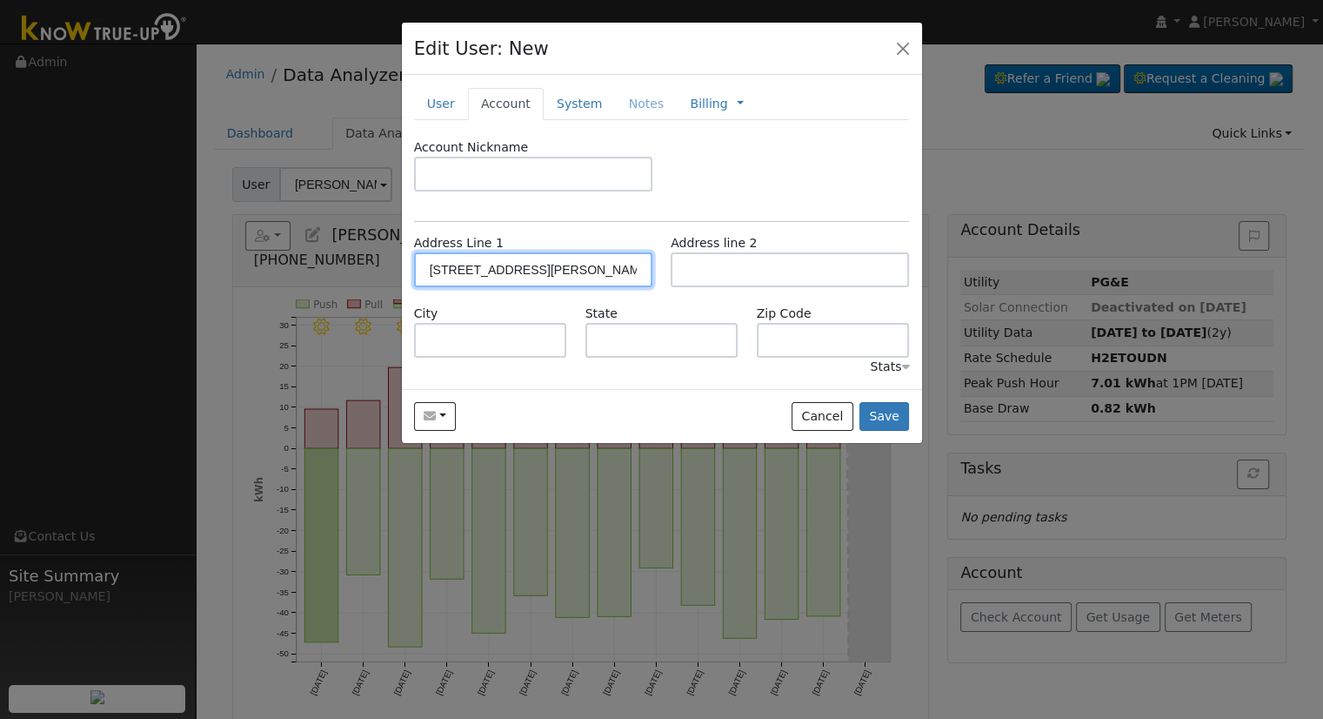
type input "Madera"
type input "CA"
type input "93637"
click at [553, 101] on link "System" at bounding box center [580, 104] width 72 height 32
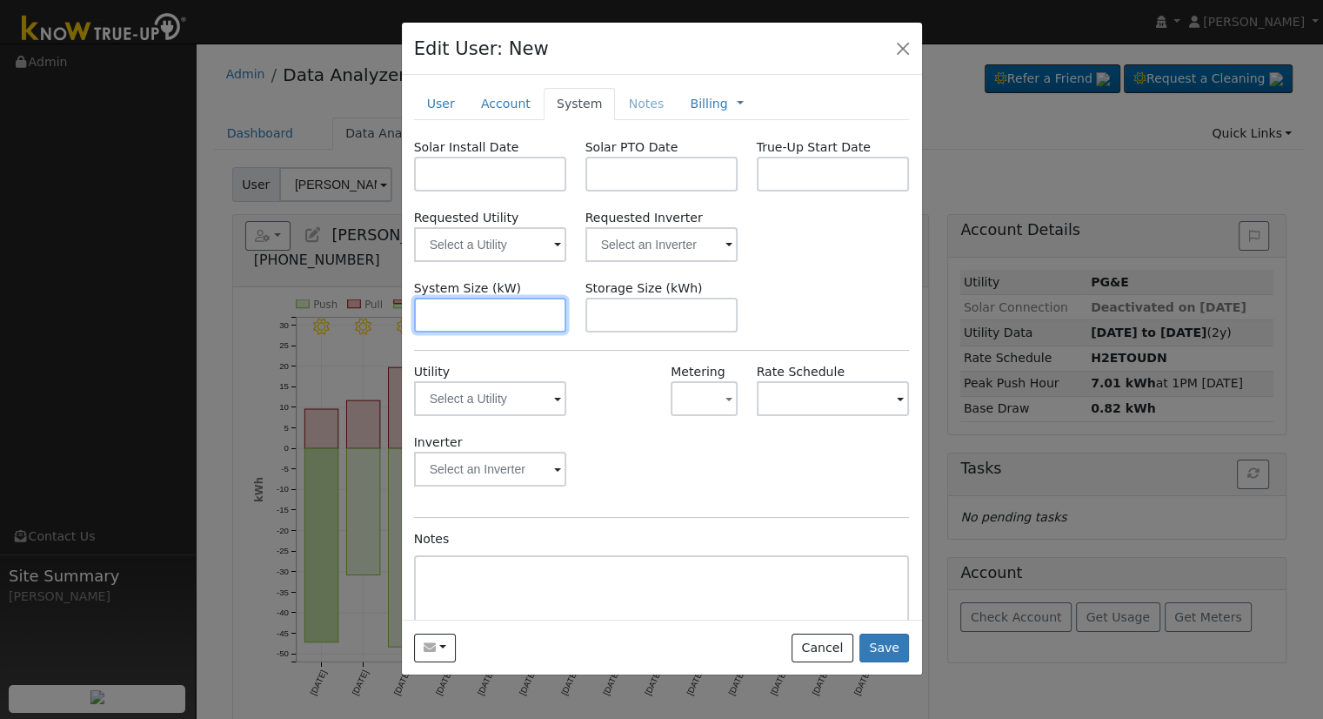
click at [452, 308] on input "text" at bounding box center [490, 315] width 153 height 35
paste input "11.000"
type input "11"
click at [514, 220] on label "Requested Utility" at bounding box center [490, 218] width 153 height 18
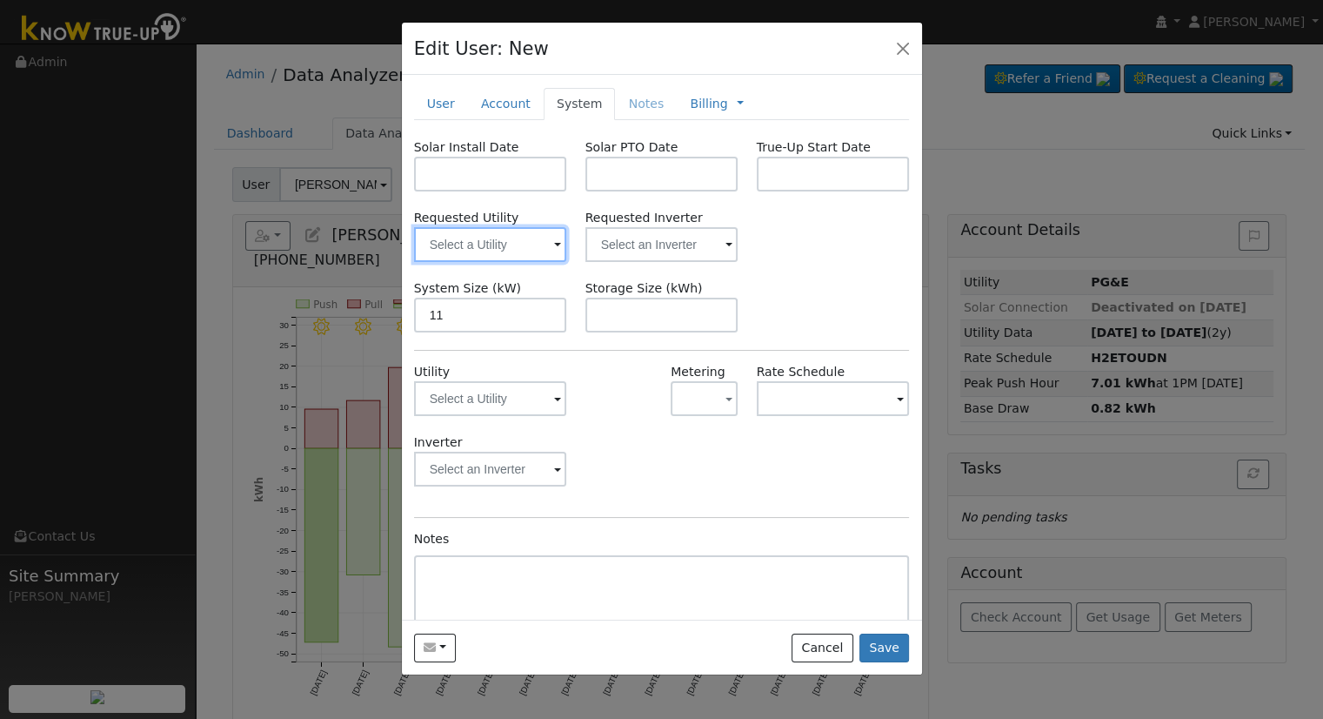
click at [524, 243] on input "text" at bounding box center [490, 244] width 153 height 35
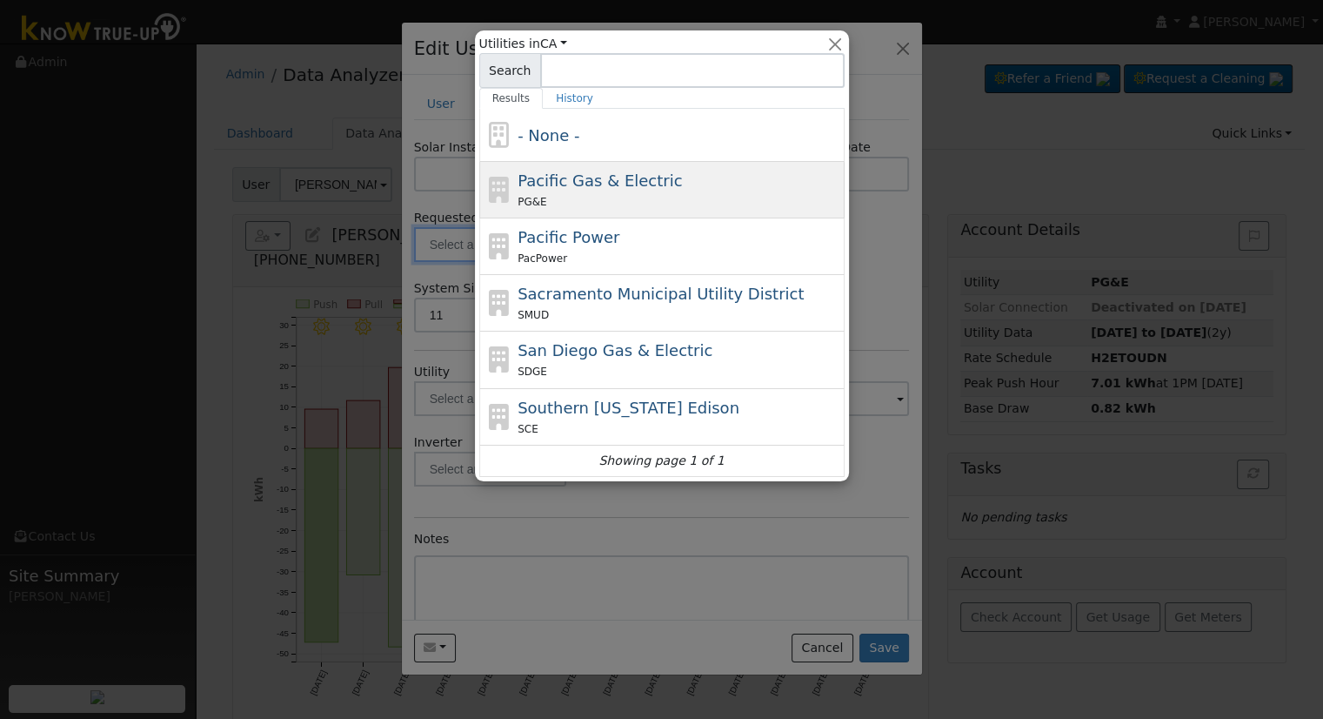
click at [596, 197] on div "PG&E" at bounding box center [679, 201] width 323 height 18
type input "Pacific Gas & Electric"
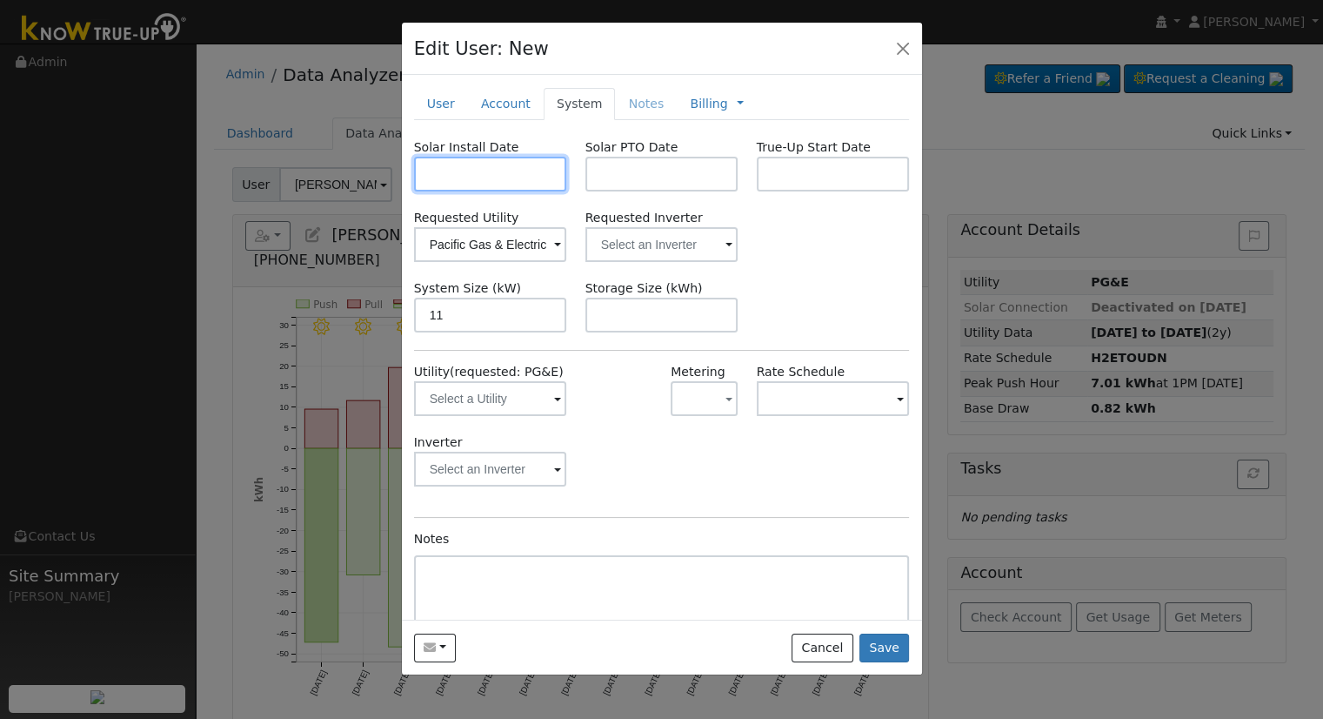
click at [536, 168] on input "text" at bounding box center [490, 174] width 153 height 35
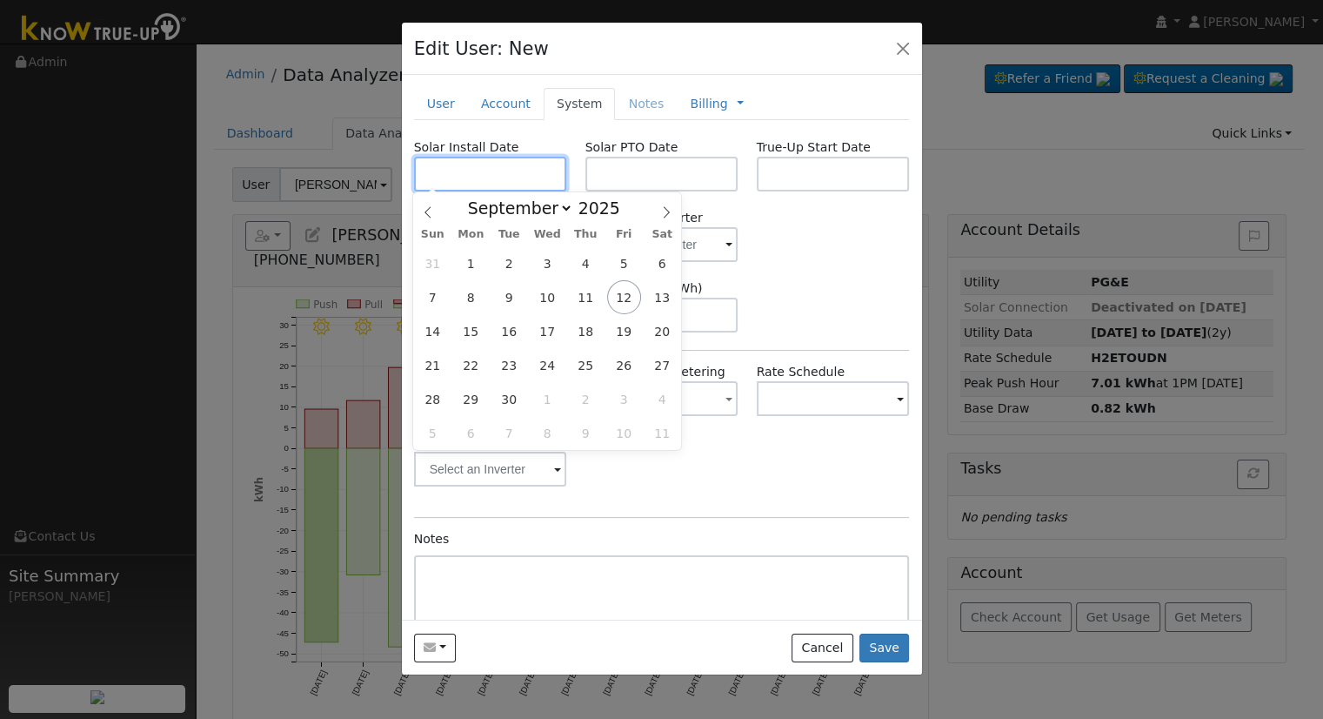
paste input "7/24/2025"
type input "07/24/2025"
click at [799, 241] on div "Requested Utility Pacific Gas & Electric Requested Inverter" at bounding box center [662, 235] width 514 height 53
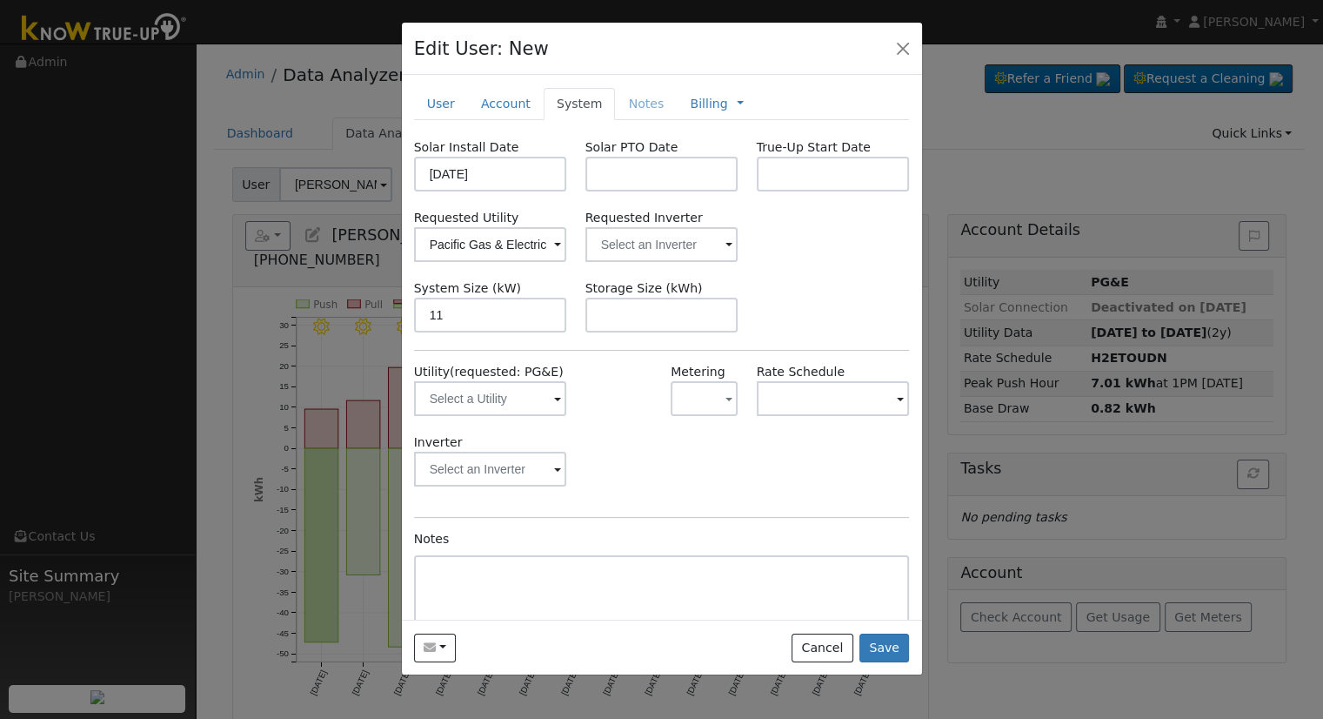
click at [647, 155] on label "Solar PTO Date" at bounding box center [631, 147] width 93 height 18
click at [651, 168] on input "text" at bounding box center [661, 174] width 153 height 35
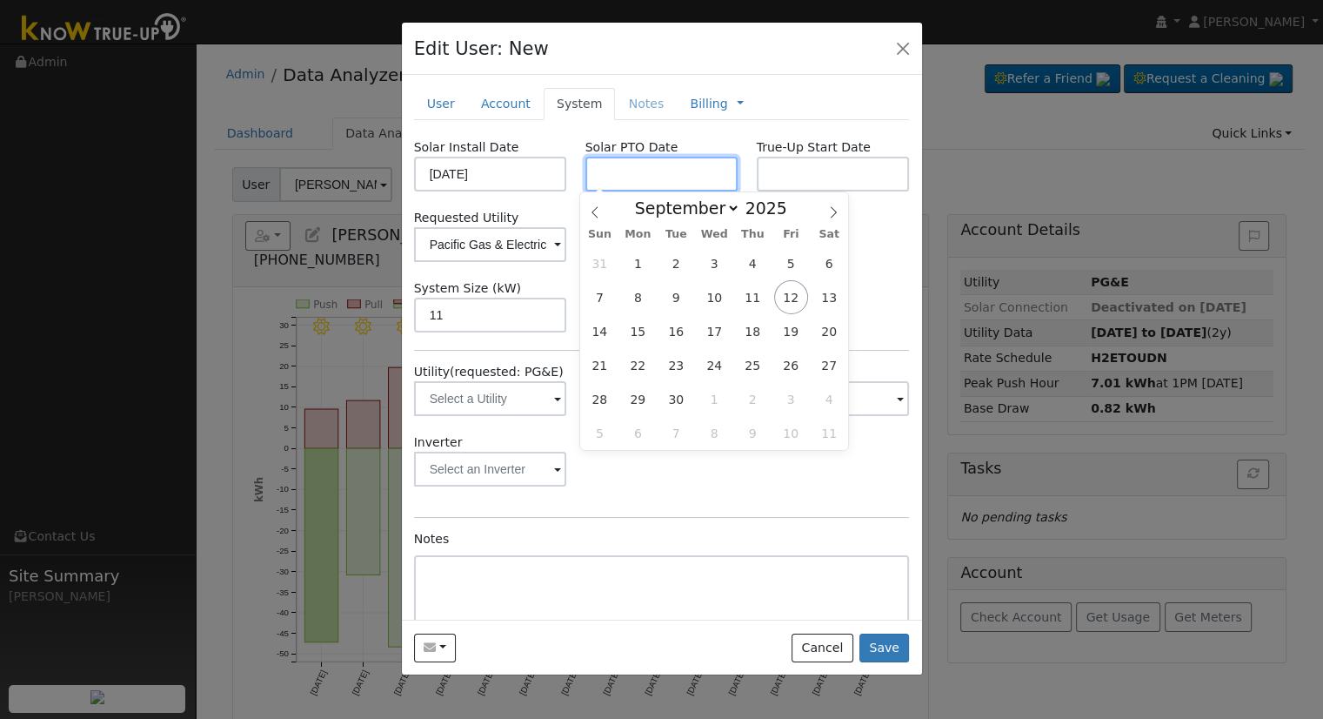
paste input "9/10/2025"
type input "09/10/2025"
drag, startPoint x: 804, startPoint y: 486, endPoint x: 776, endPoint y: 464, distance: 35.9
click at [806, 485] on div "Inverter" at bounding box center [662, 468] width 514 height 70
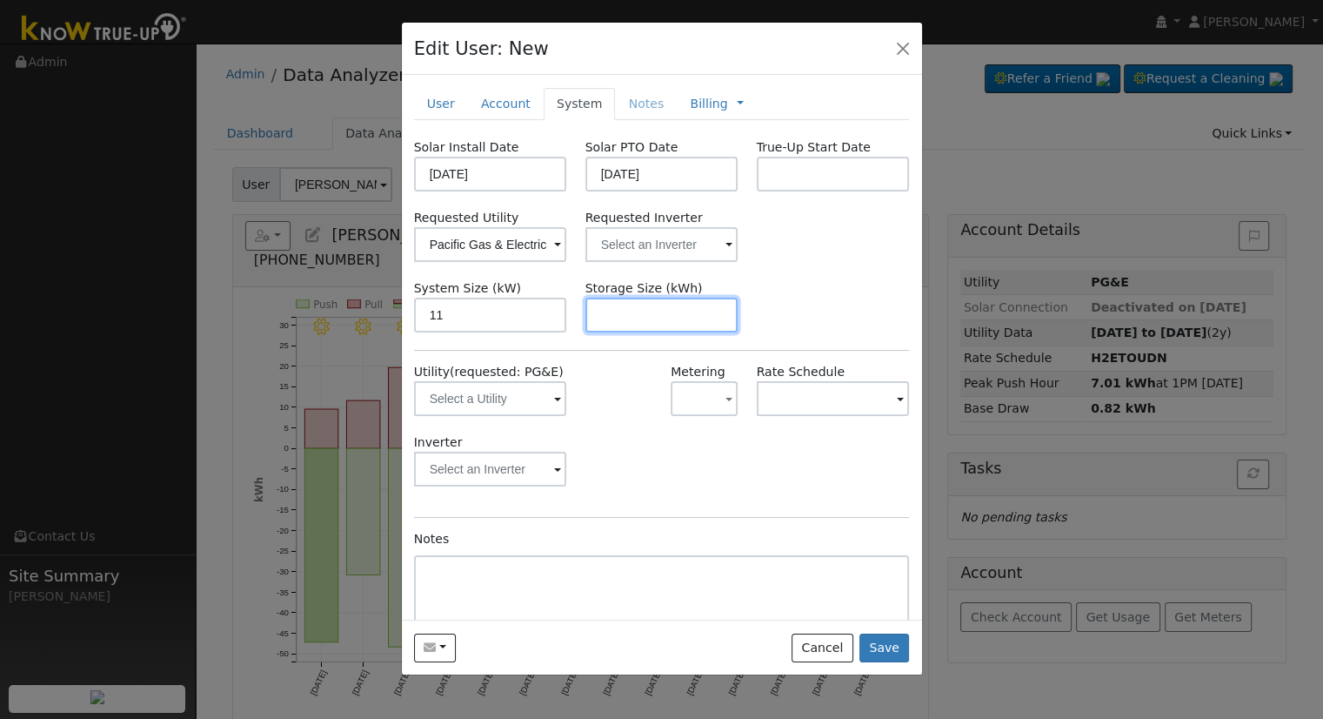
drag, startPoint x: 611, startPoint y: 321, endPoint x: 623, endPoint y: 309, distance: 17.2
click at [611, 321] on input "text" at bounding box center [661, 315] width 153 height 35
paste input "24.00"
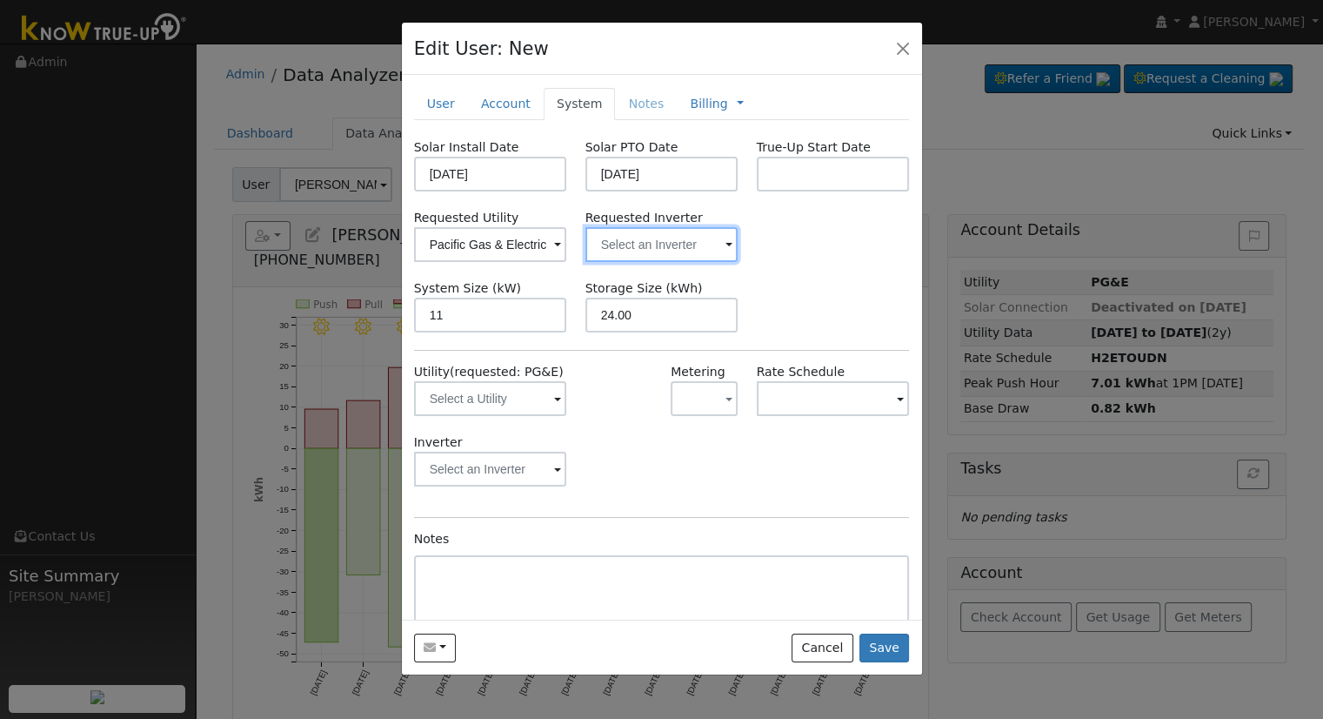
type input "24"
click at [651, 231] on input "text" at bounding box center [661, 244] width 153 height 35
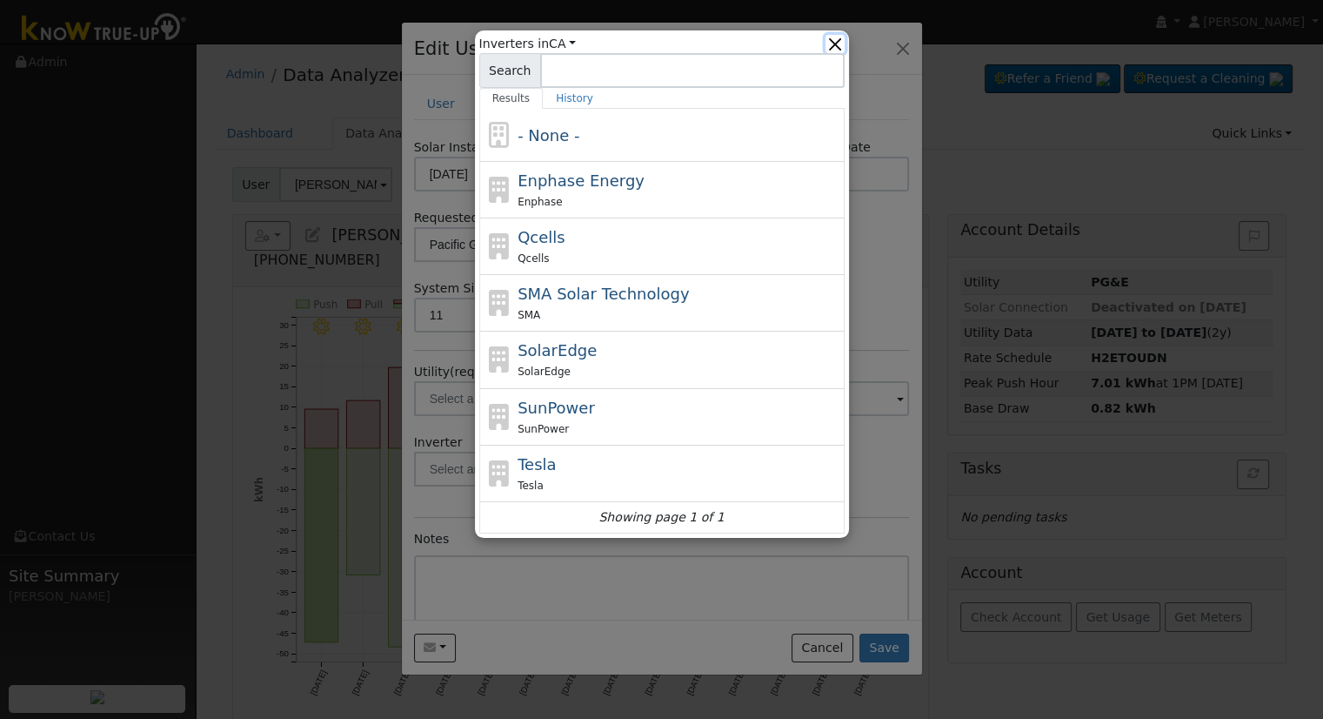
click at [835, 49] on button "button" at bounding box center [835, 44] width 18 height 18
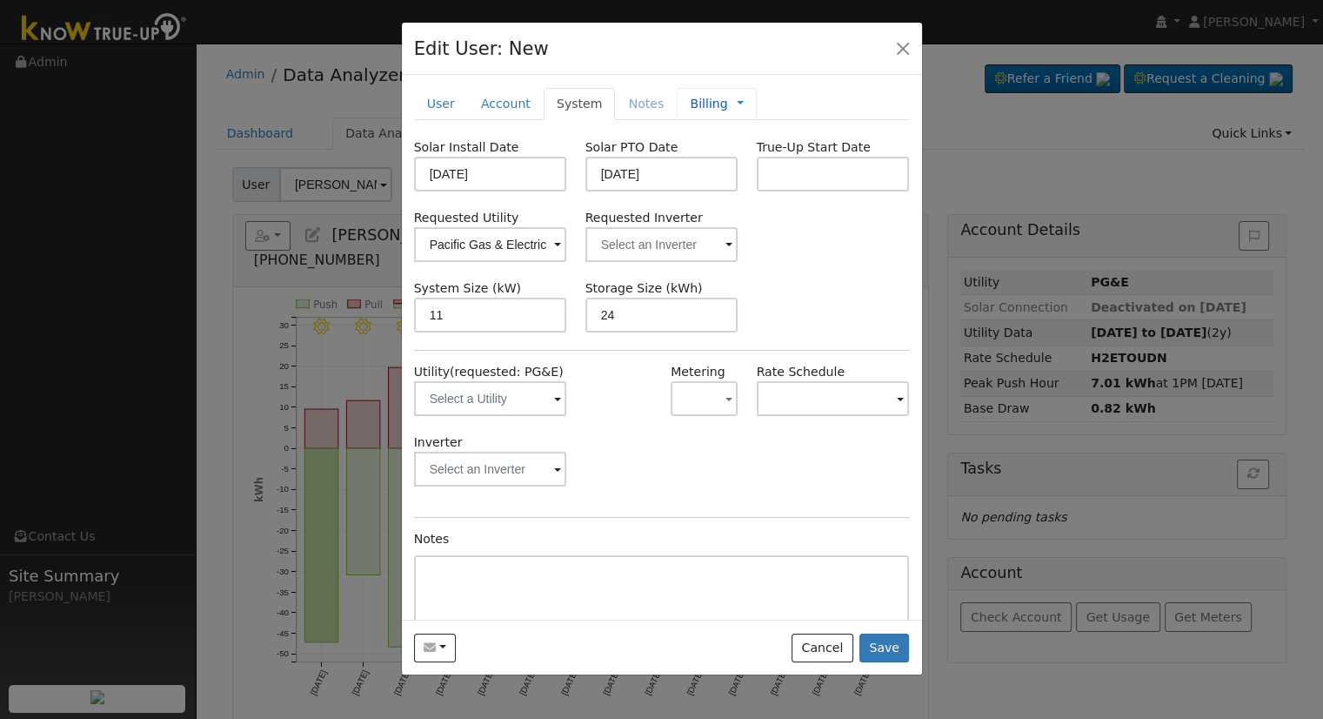
click at [699, 98] on link "Billing" at bounding box center [708, 104] width 37 height 18
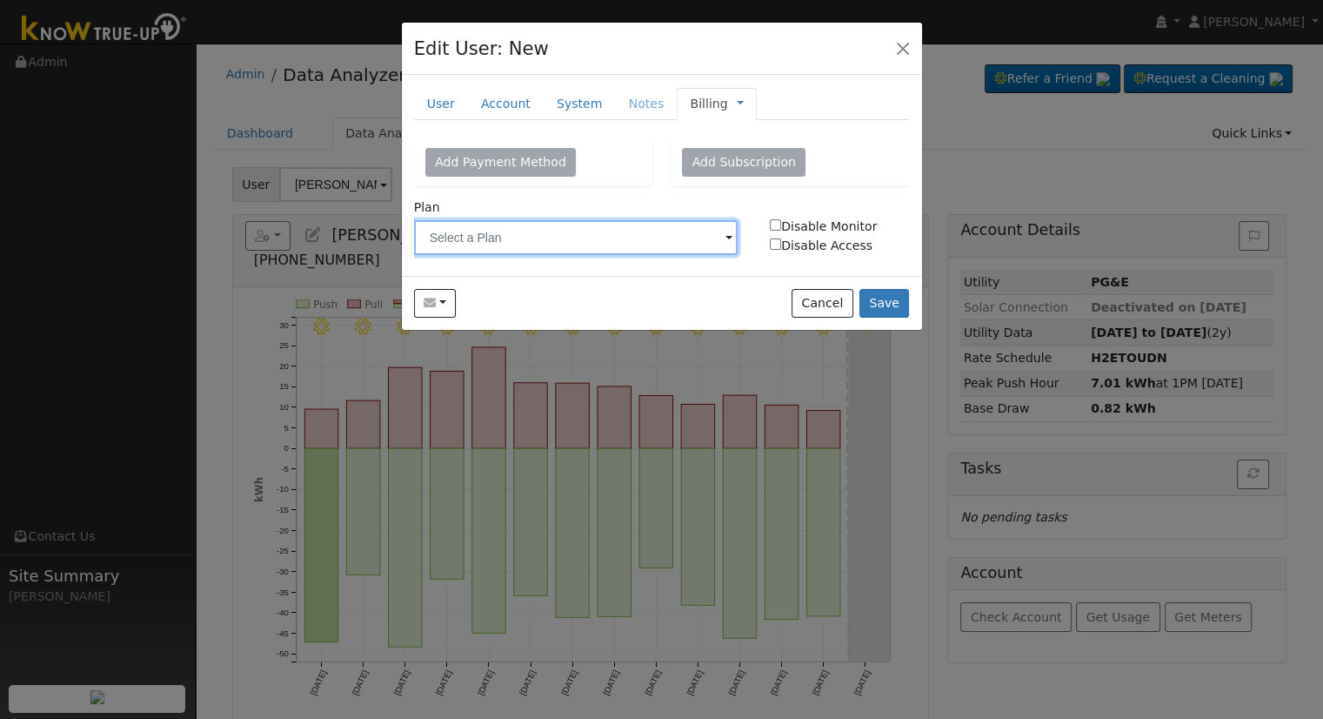
click at [623, 250] on input "text" at bounding box center [576, 237] width 324 height 35
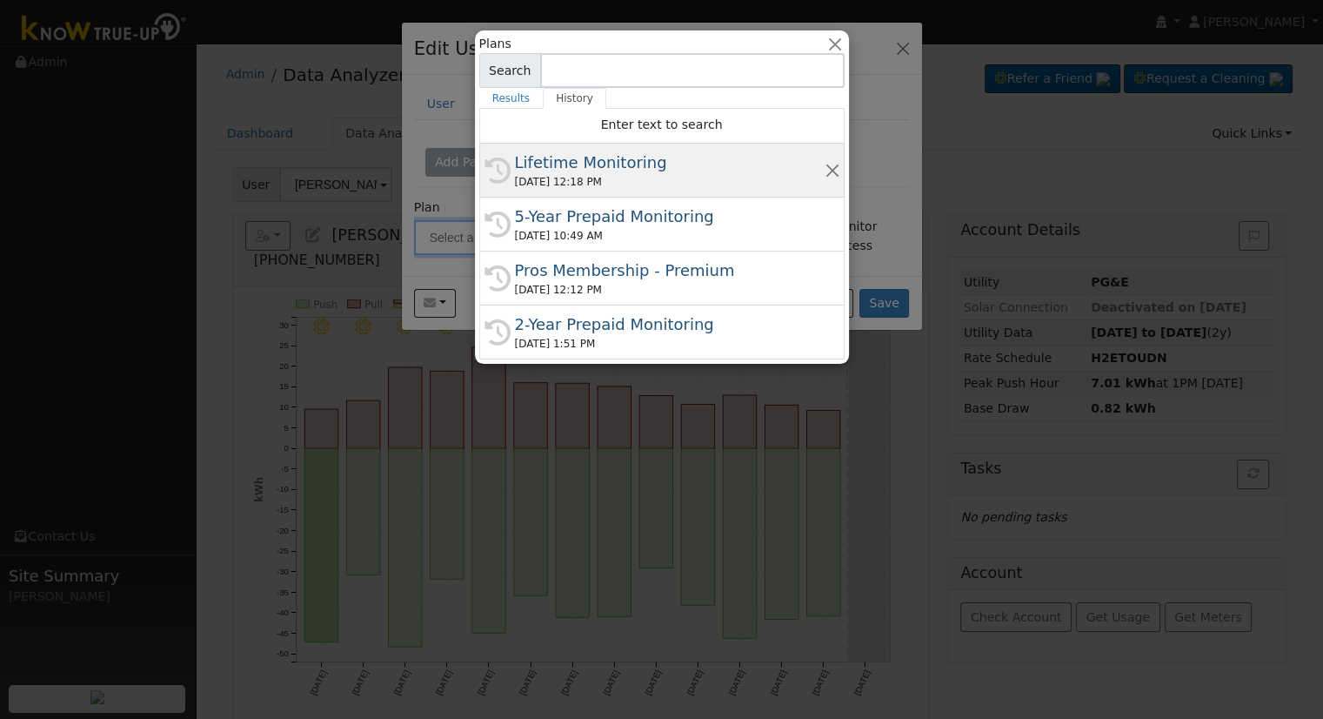
click at [600, 155] on div "Lifetime Monitoring" at bounding box center [670, 162] width 310 height 23
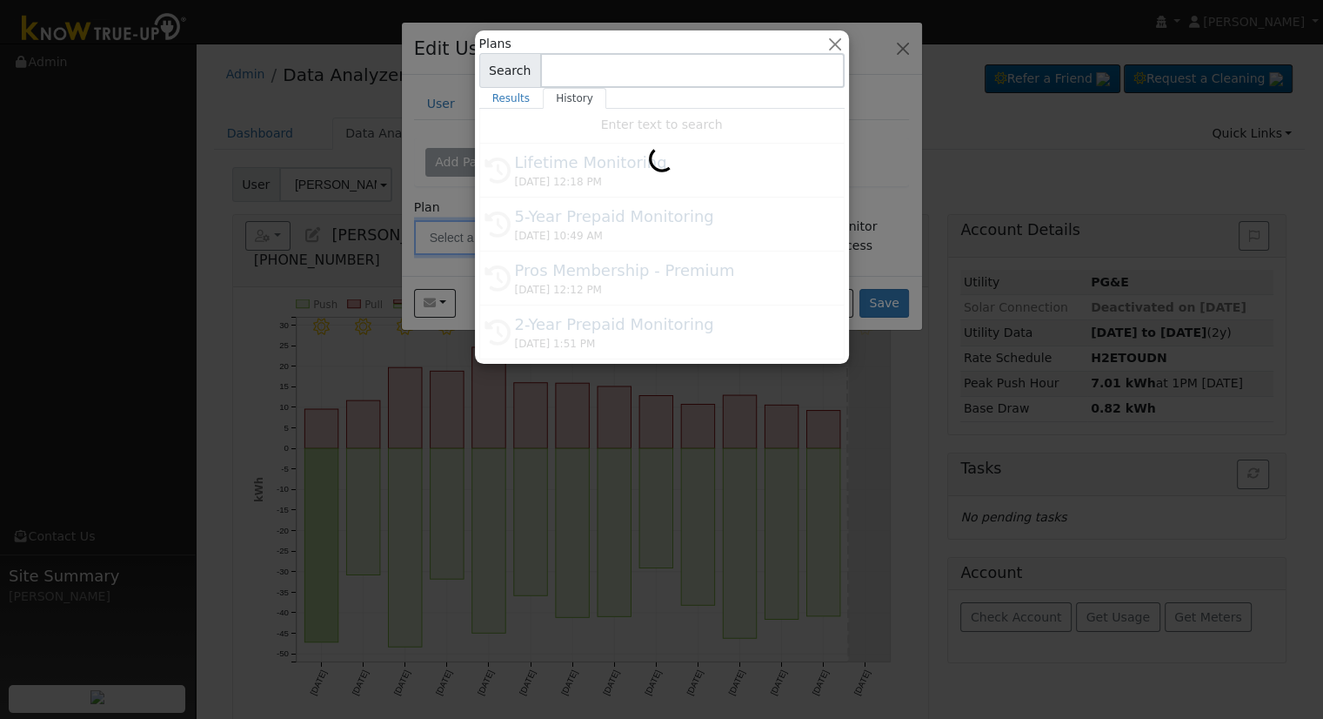
type input "Lifetime Monitoring"
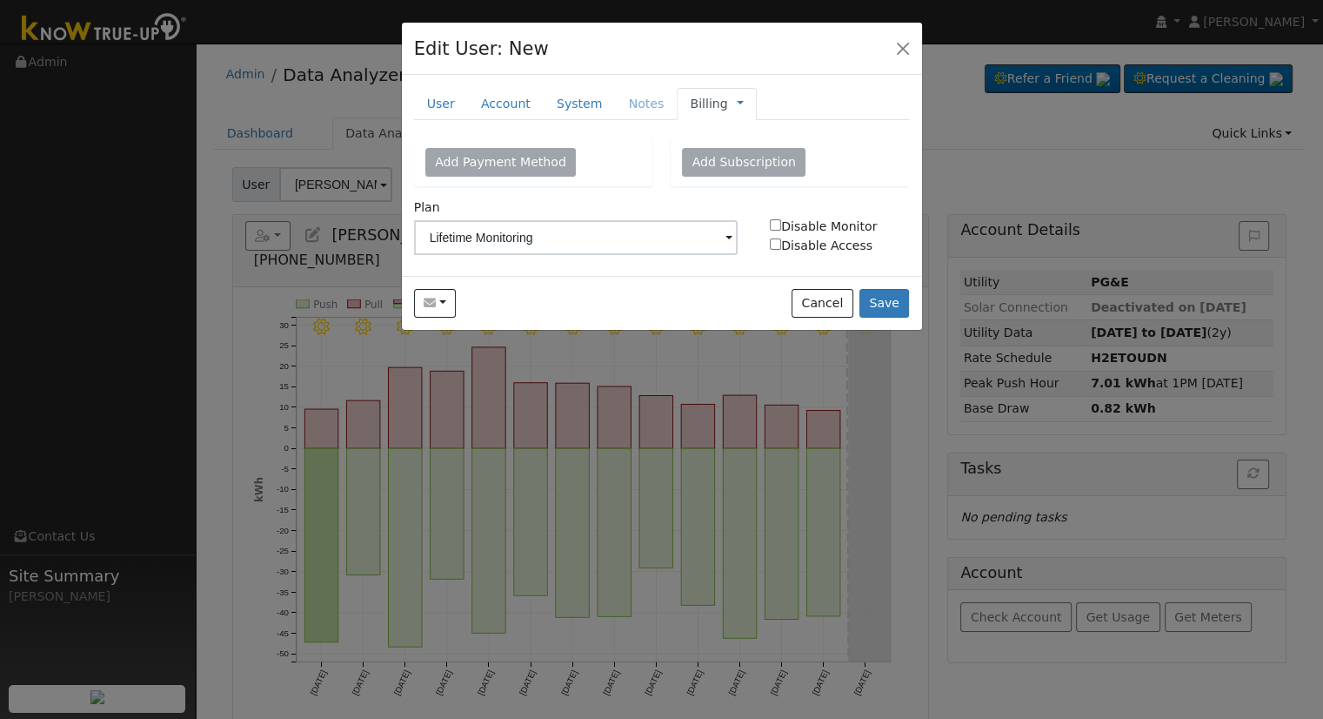
click at [694, 100] on link "Billing" at bounding box center [708, 104] width 37 height 18
click at [759, 132] on link "Management" at bounding box center [798, 135] width 121 height 24
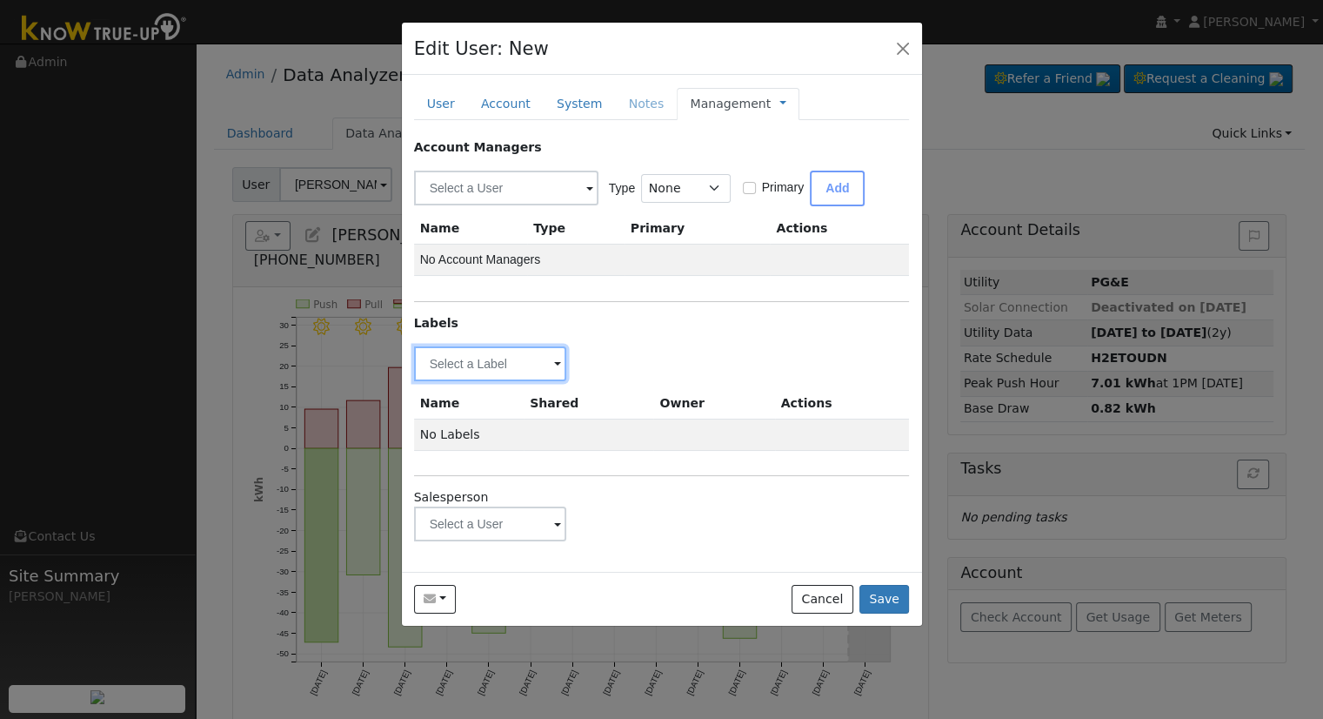
click at [486, 361] on input "text" at bounding box center [490, 363] width 153 height 35
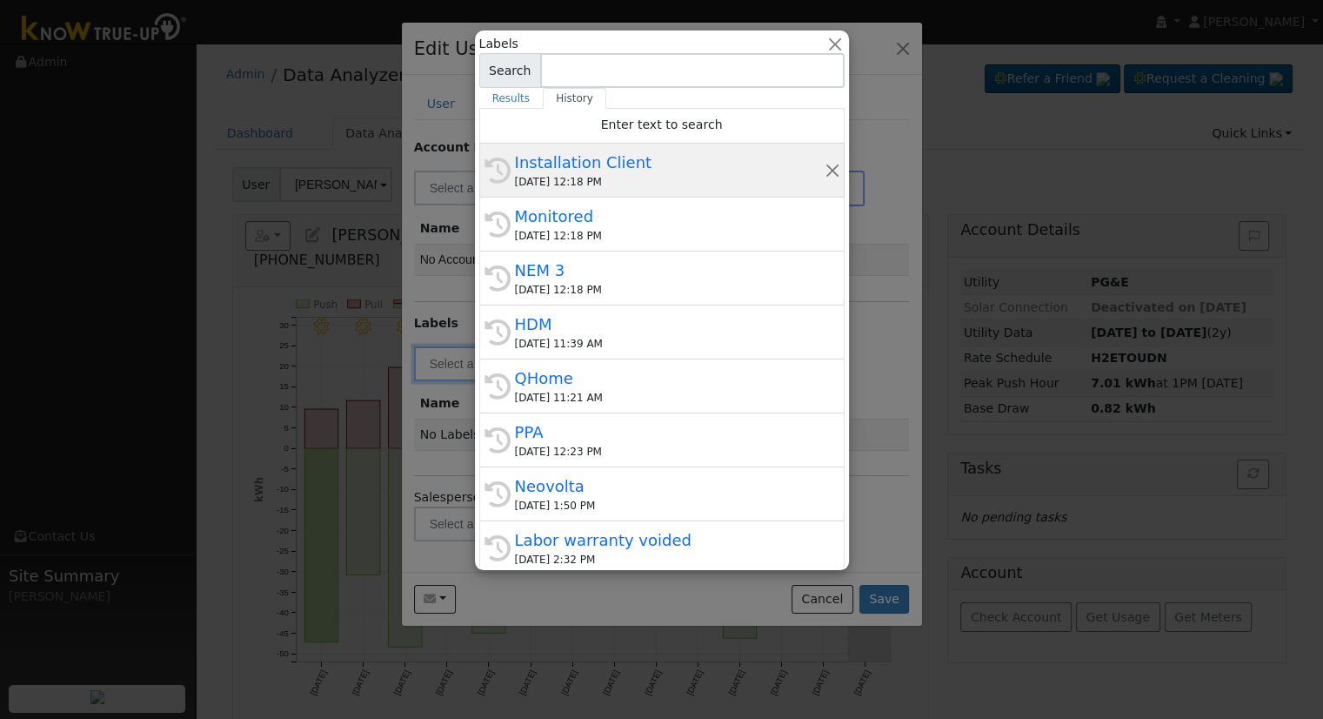
click at [605, 171] on div "Installation Client" at bounding box center [670, 162] width 310 height 23
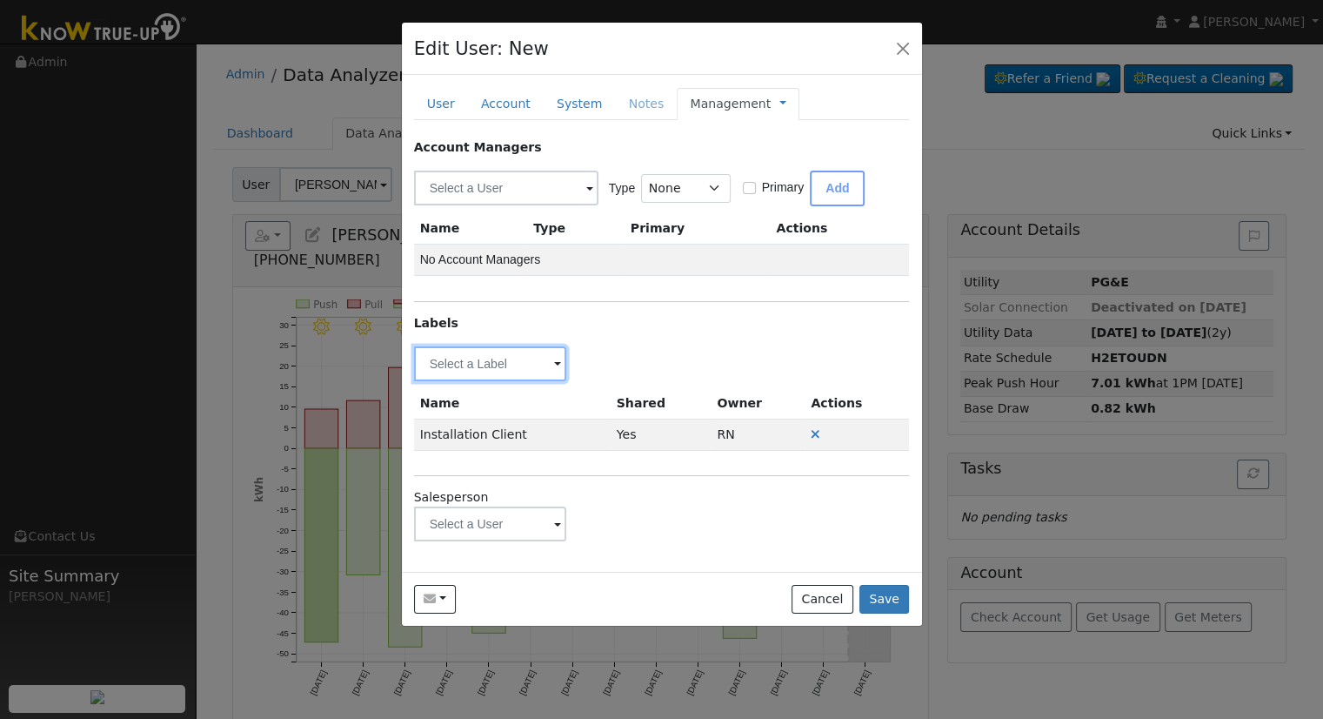
click at [514, 352] on input "text" at bounding box center [490, 363] width 153 height 35
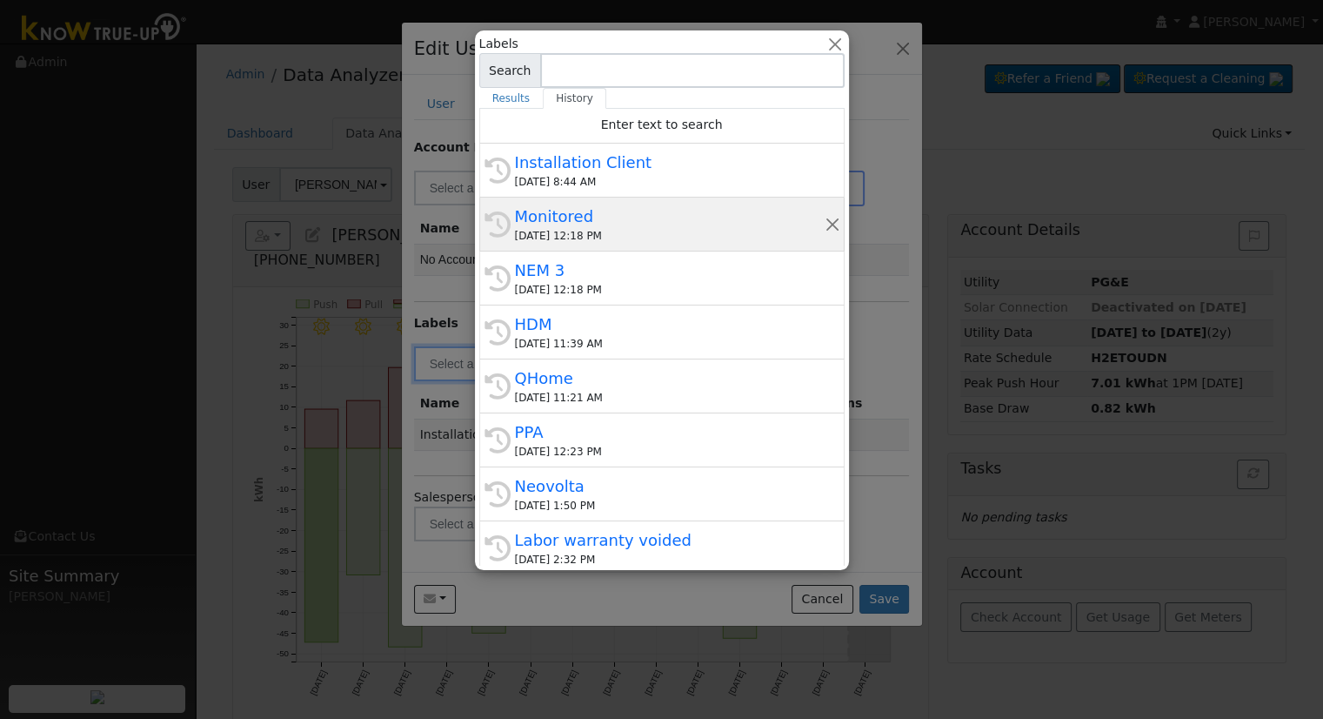
click at [623, 228] on div "09/11/2025 12:18 PM" at bounding box center [670, 236] width 310 height 16
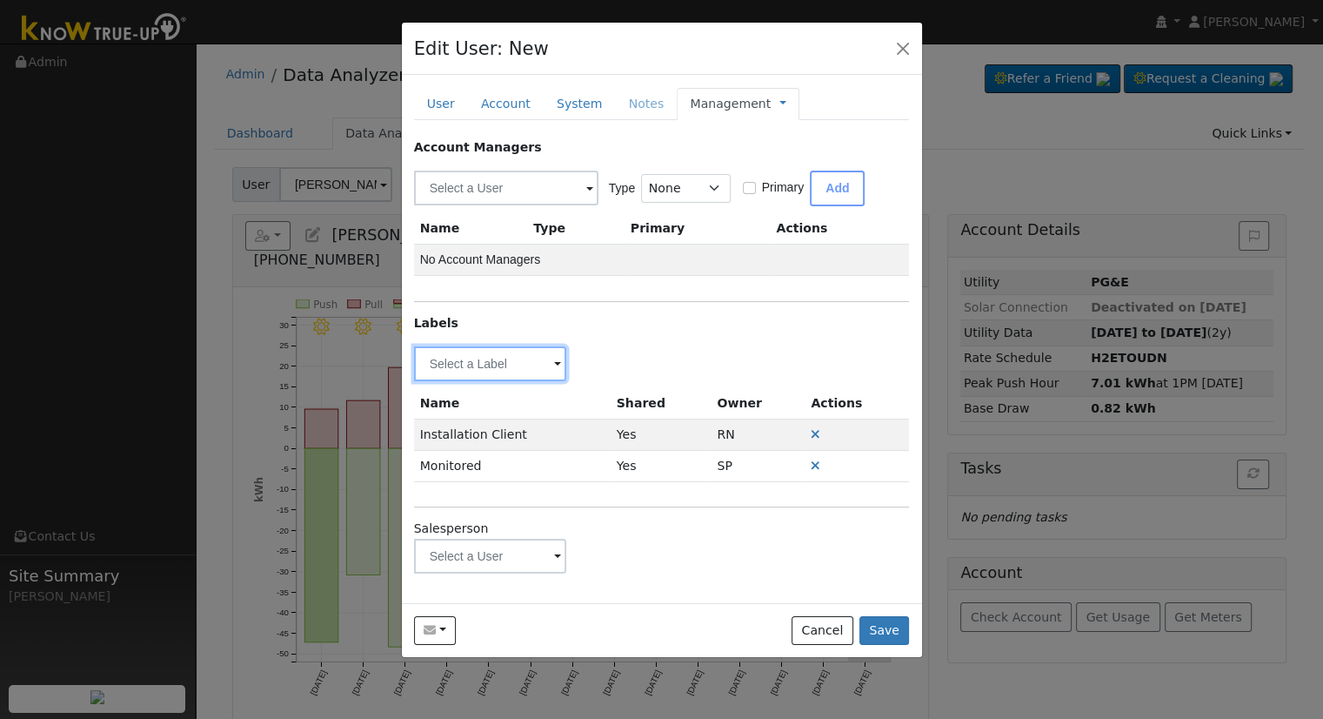
click at [529, 363] on input "text" at bounding box center [490, 363] width 153 height 35
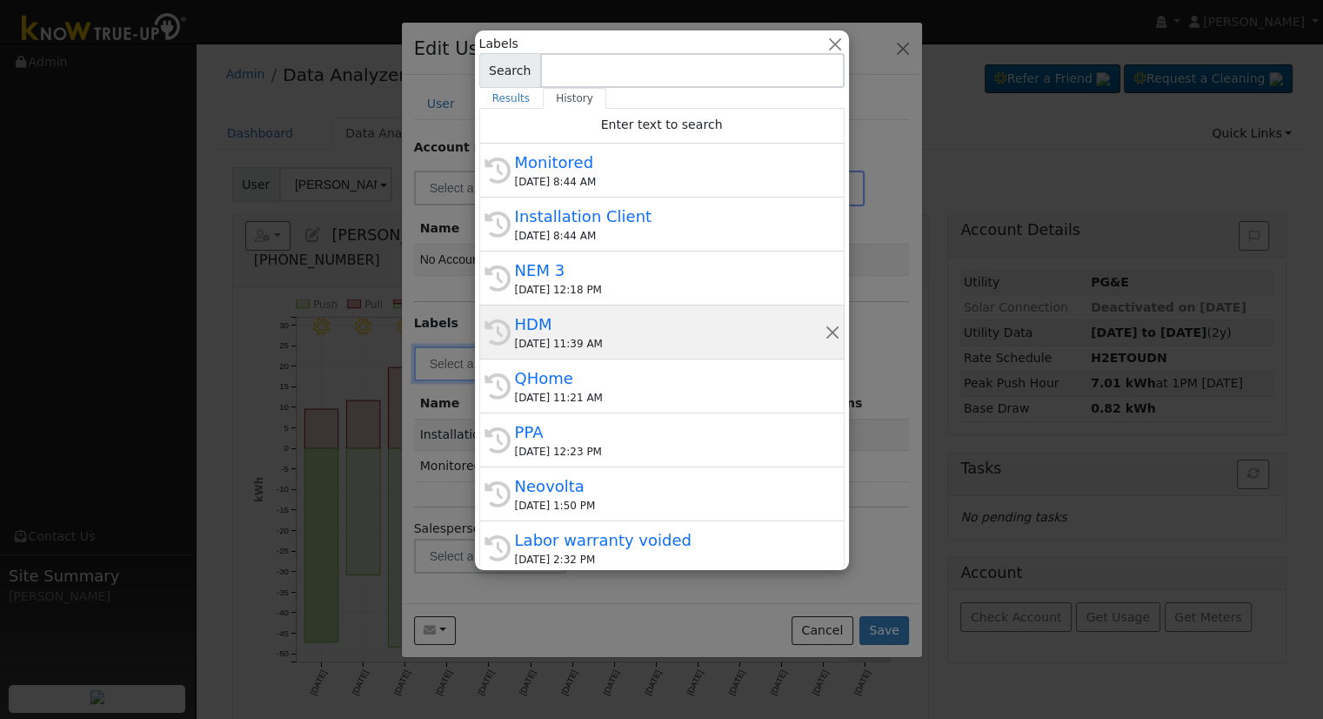
click at [602, 338] on div "09/11/2025 11:39 AM" at bounding box center [670, 344] width 310 height 16
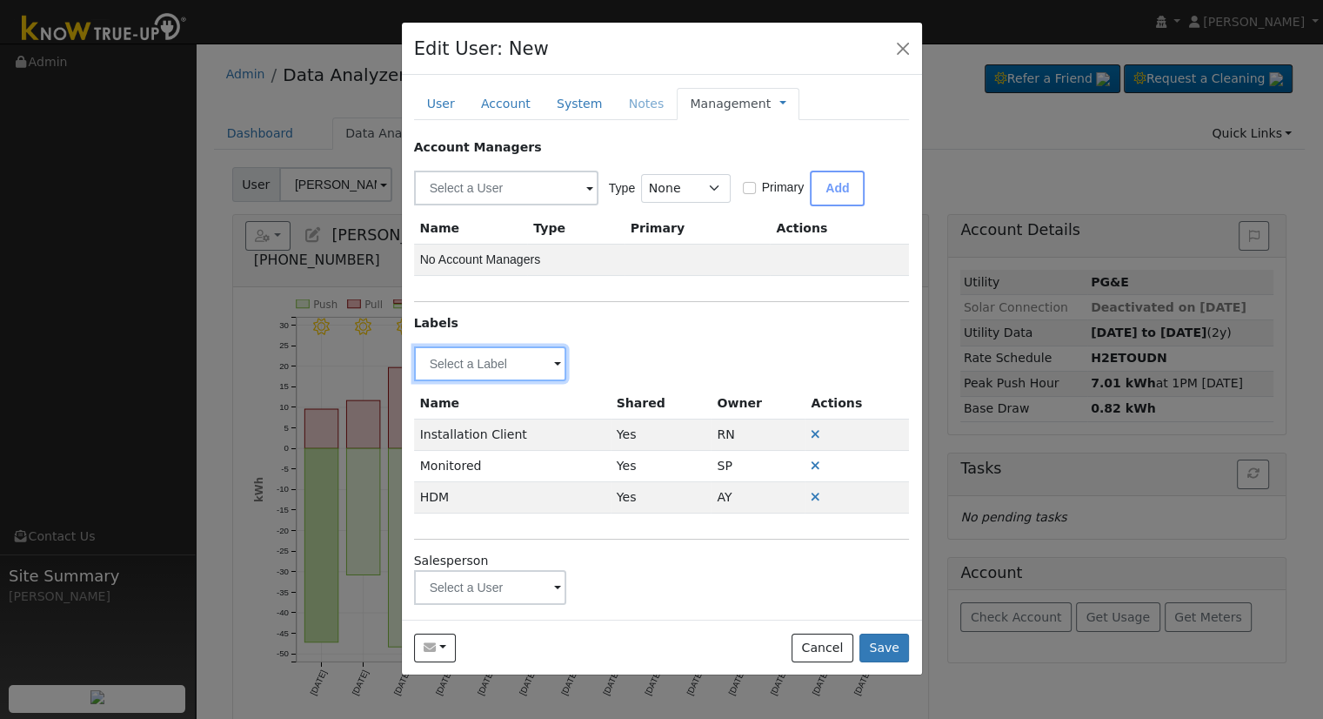
click at [501, 356] on input "text" at bounding box center [490, 363] width 153 height 35
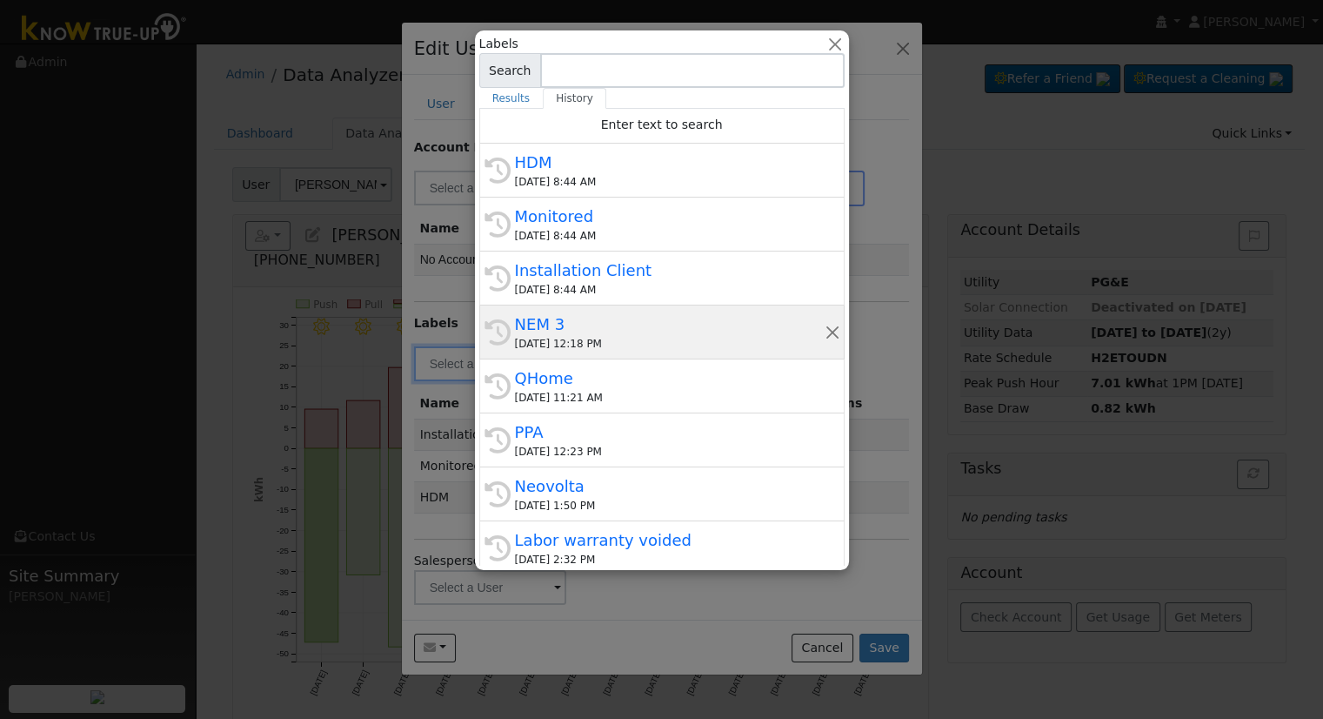
click at [609, 319] on div "NEM 3" at bounding box center [670, 323] width 310 height 23
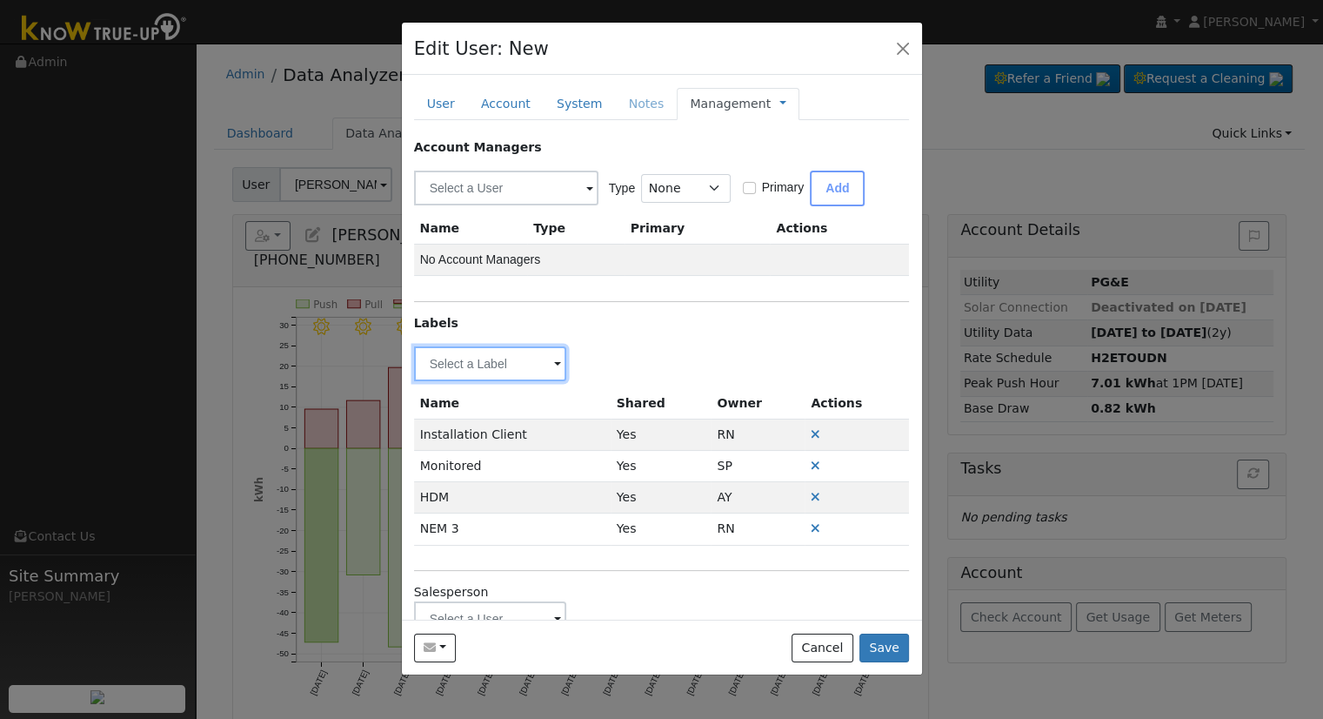
click at [512, 368] on input "text" at bounding box center [490, 363] width 153 height 35
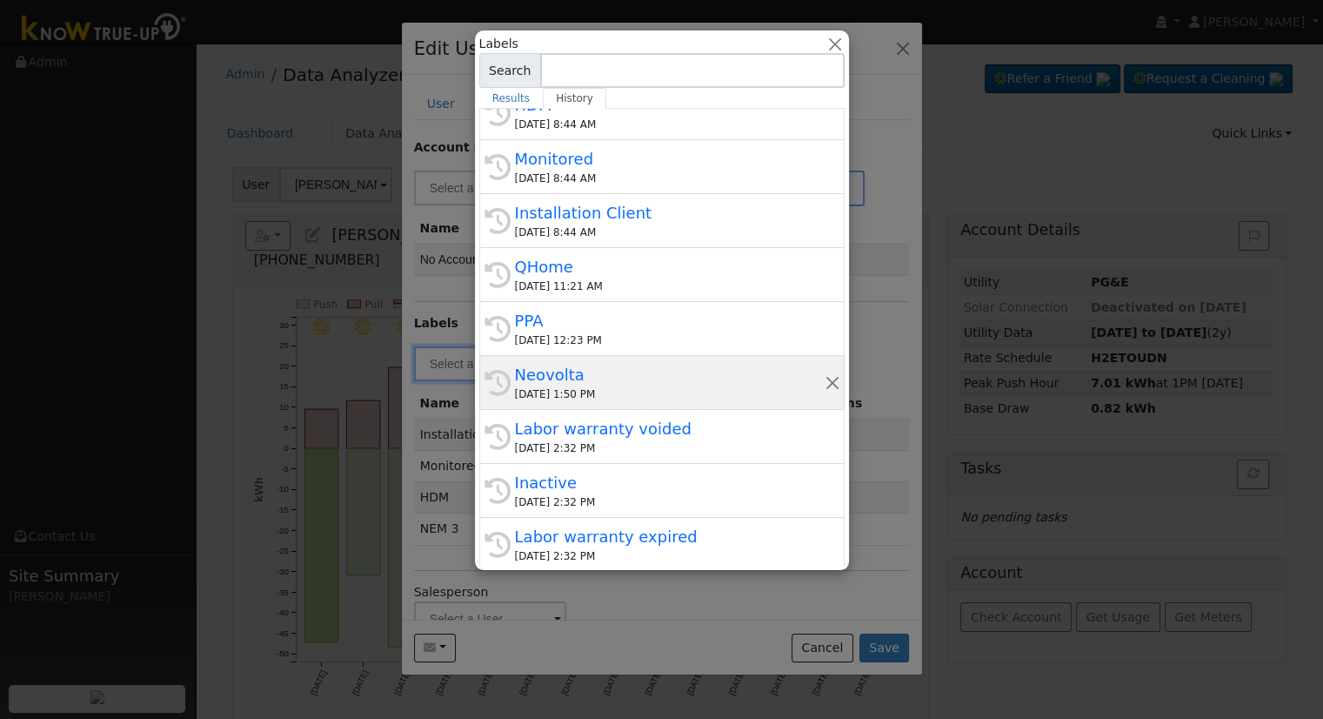
scroll to position [36, 0]
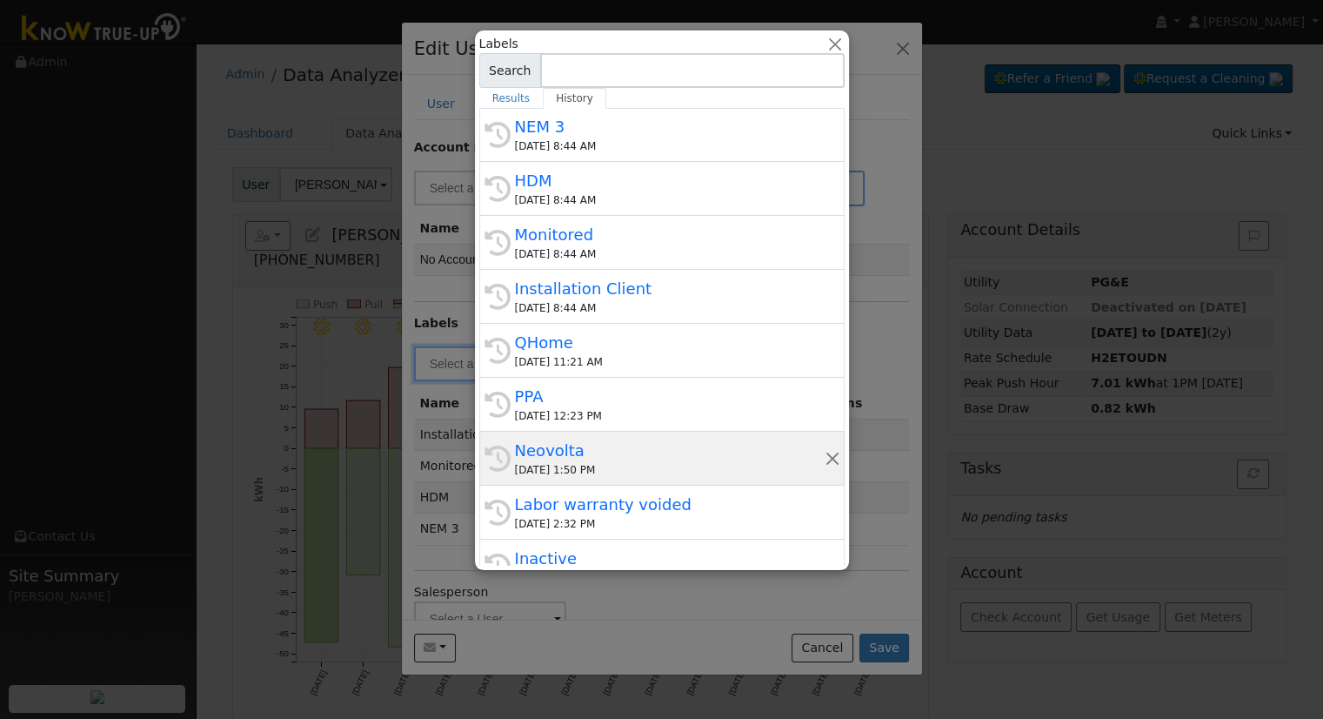
click at [637, 471] on div "08/29/2025 1:50 PM" at bounding box center [670, 470] width 310 height 16
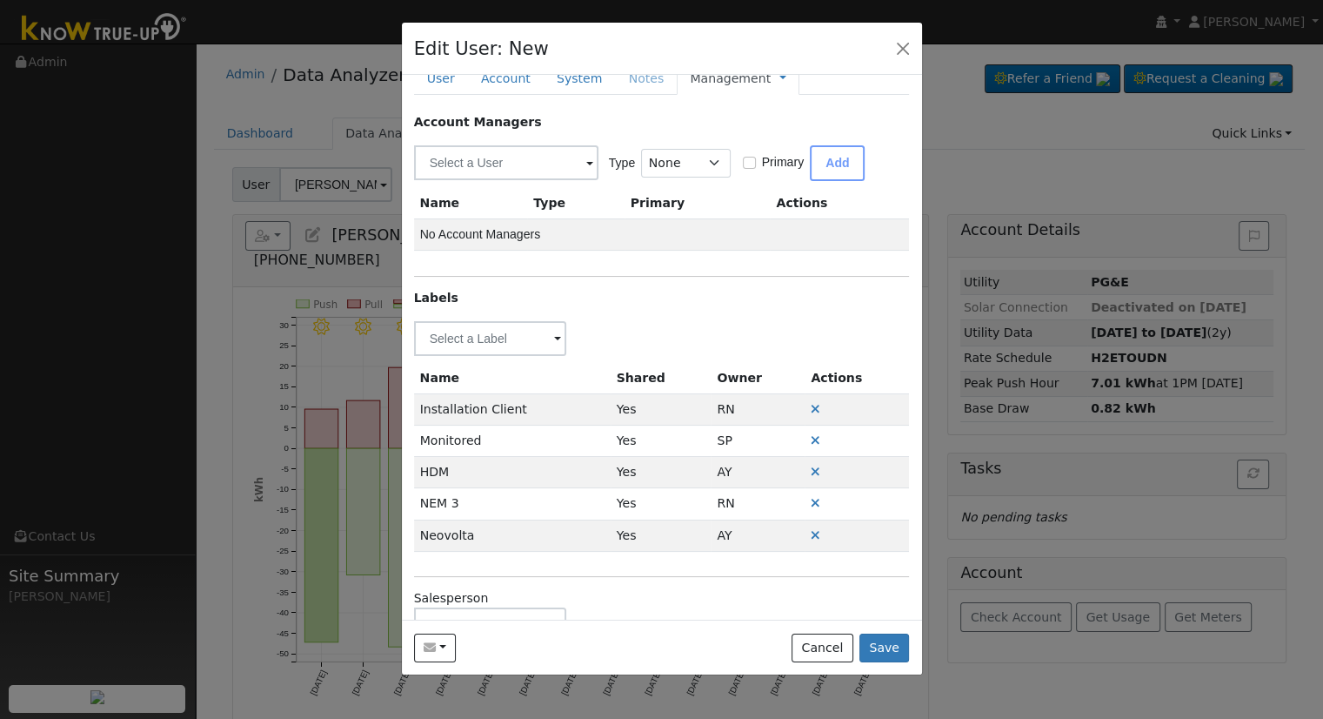
scroll to position [0, 0]
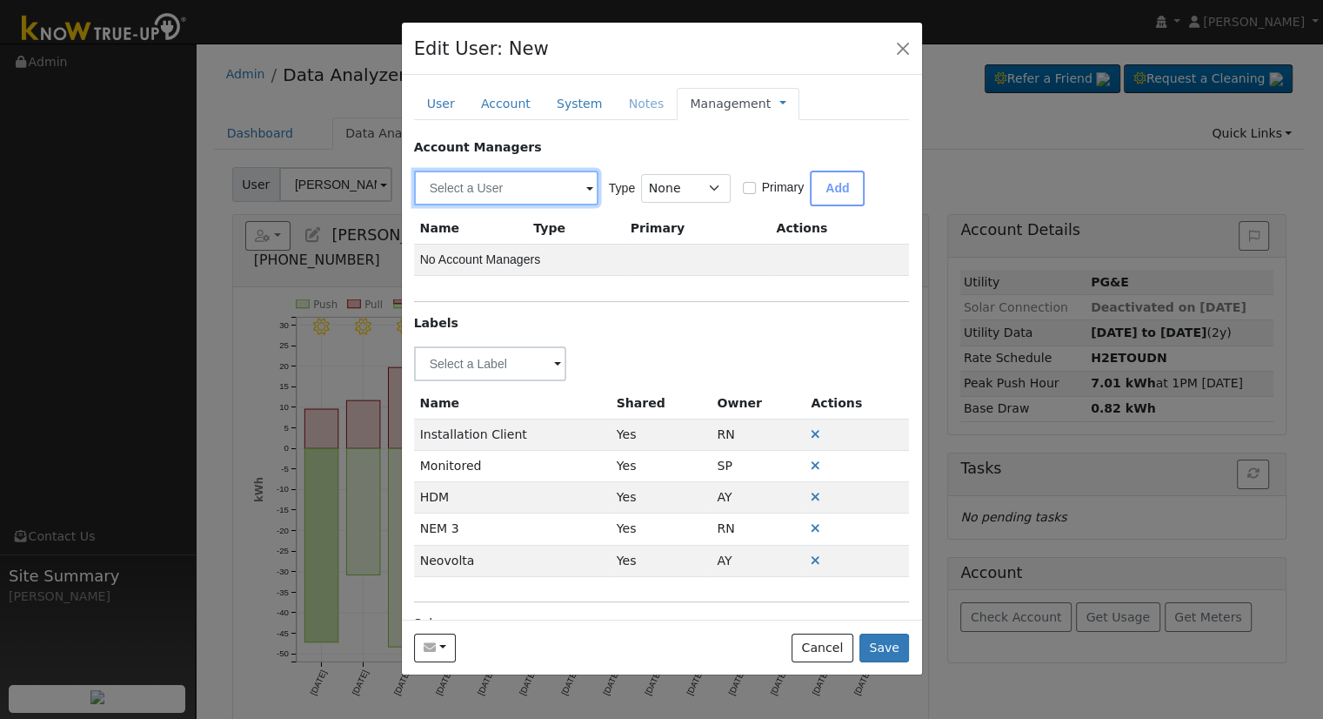
click at [485, 190] on input "text" at bounding box center [506, 188] width 184 height 35
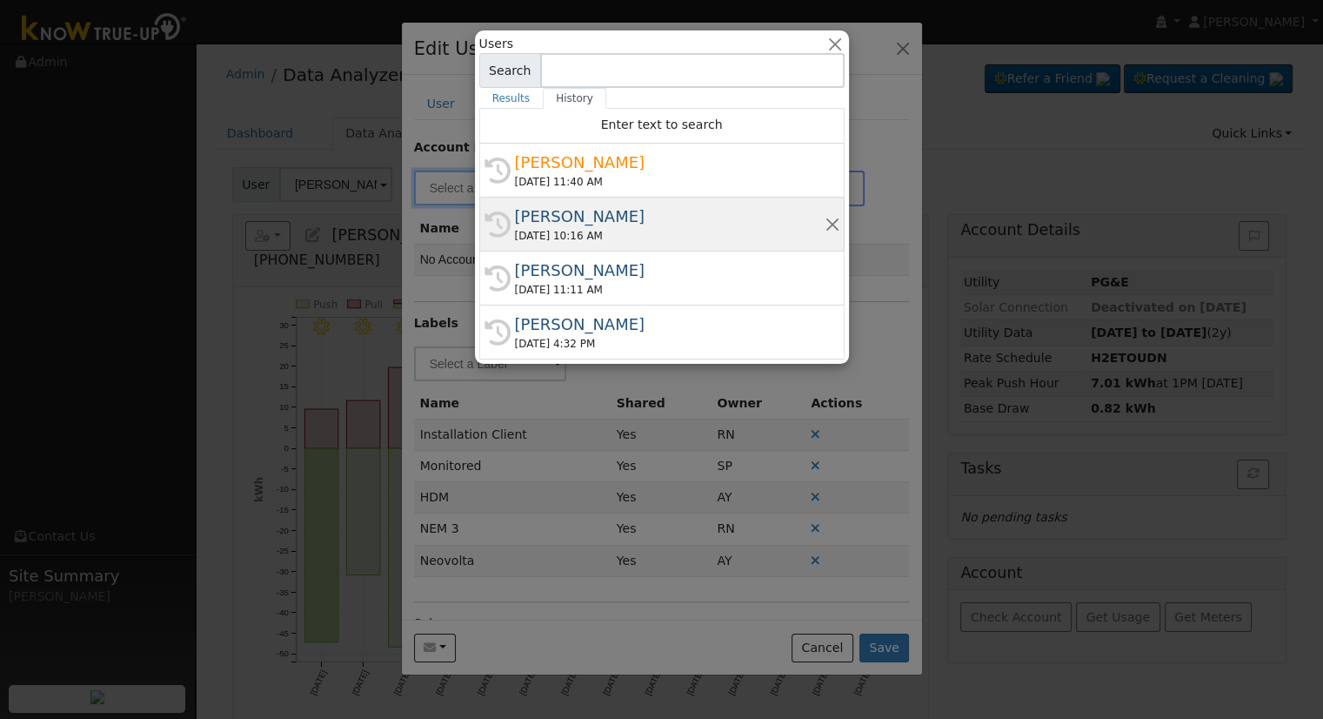
click at [601, 235] on div "09/09/2025 10:16 AM" at bounding box center [670, 236] width 310 height 16
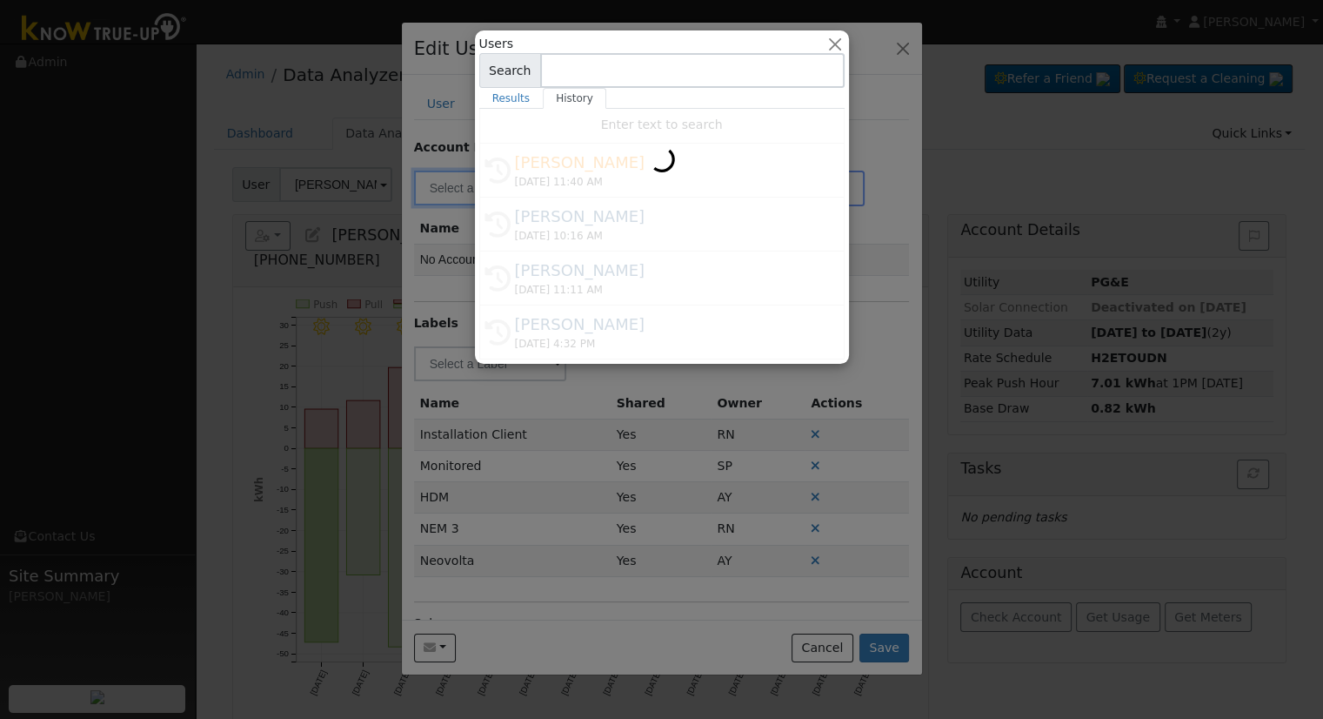
type input "Eric Cisneros"
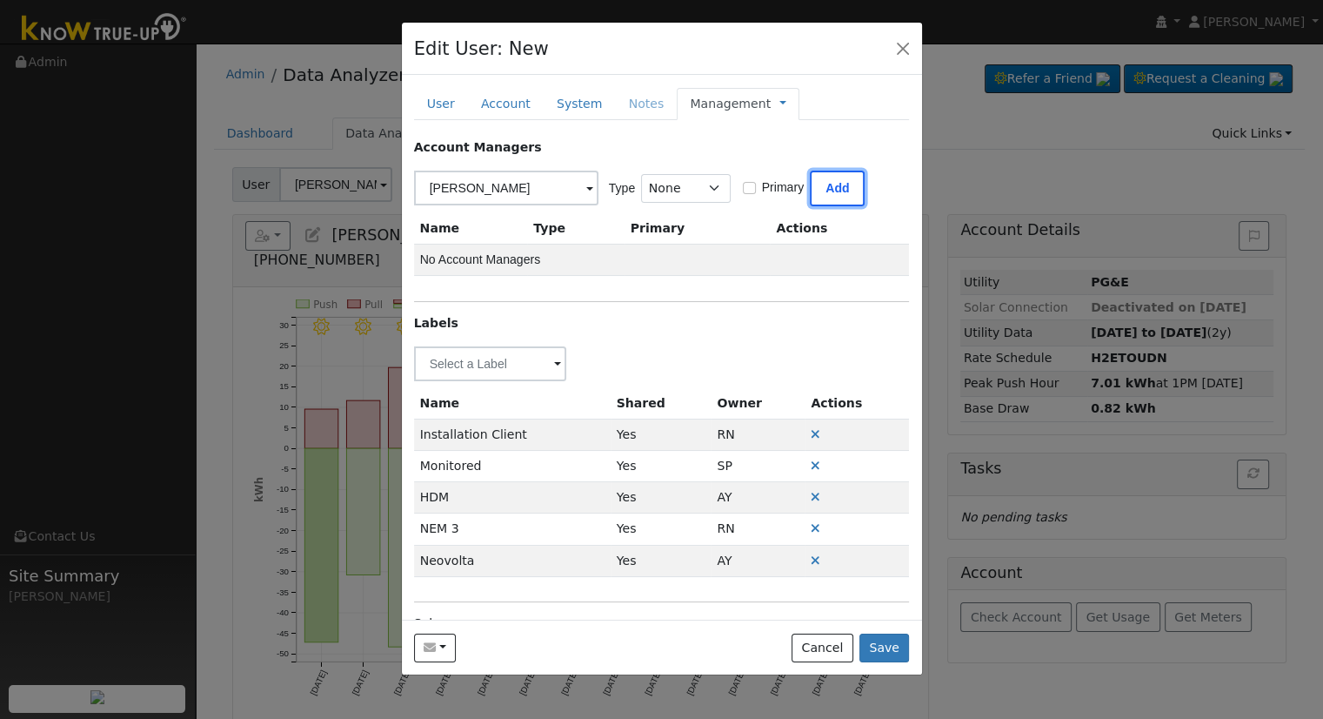
click at [834, 191] on button "Add" at bounding box center [837, 189] width 55 height 36
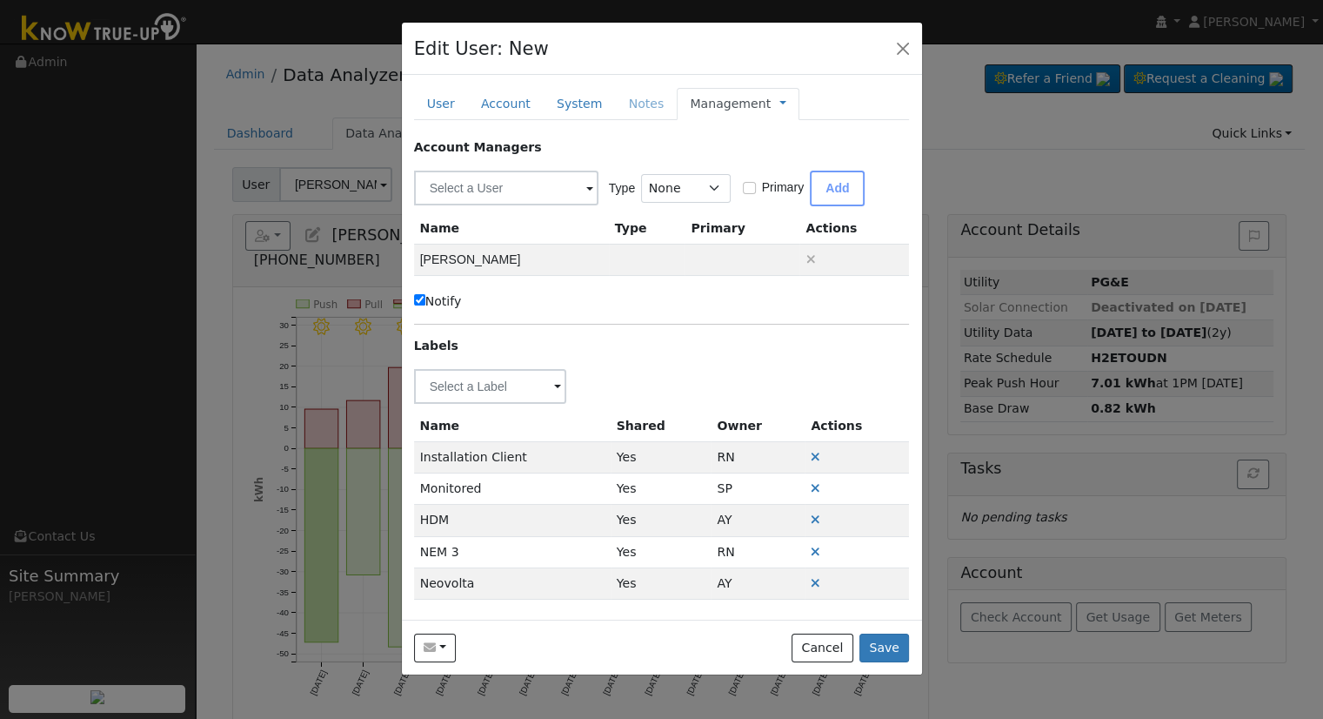
click at [738, 98] on link "Management" at bounding box center [730, 104] width 81 height 18
click at [780, 158] on link "Billing" at bounding box center [840, 159] width 121 height 24
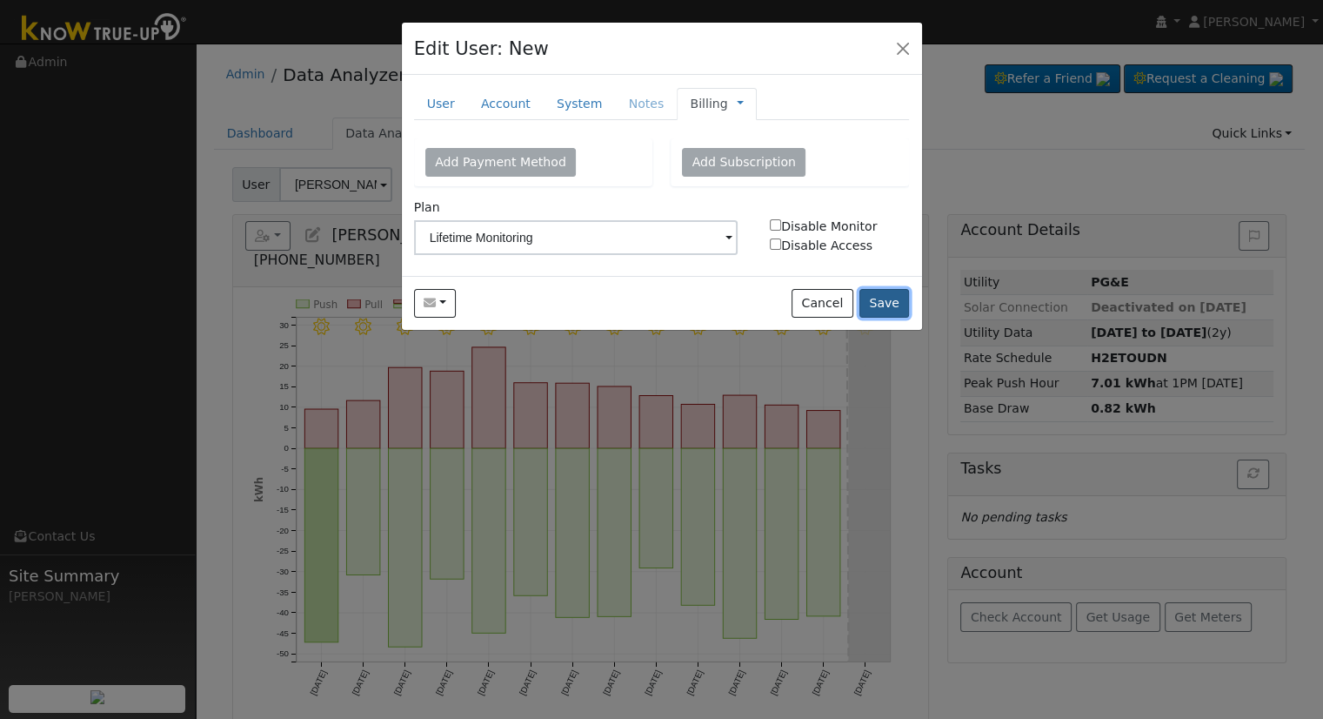
click at [908, 308] on button "Save" at bounding box center [885, 304] width 50 height 30
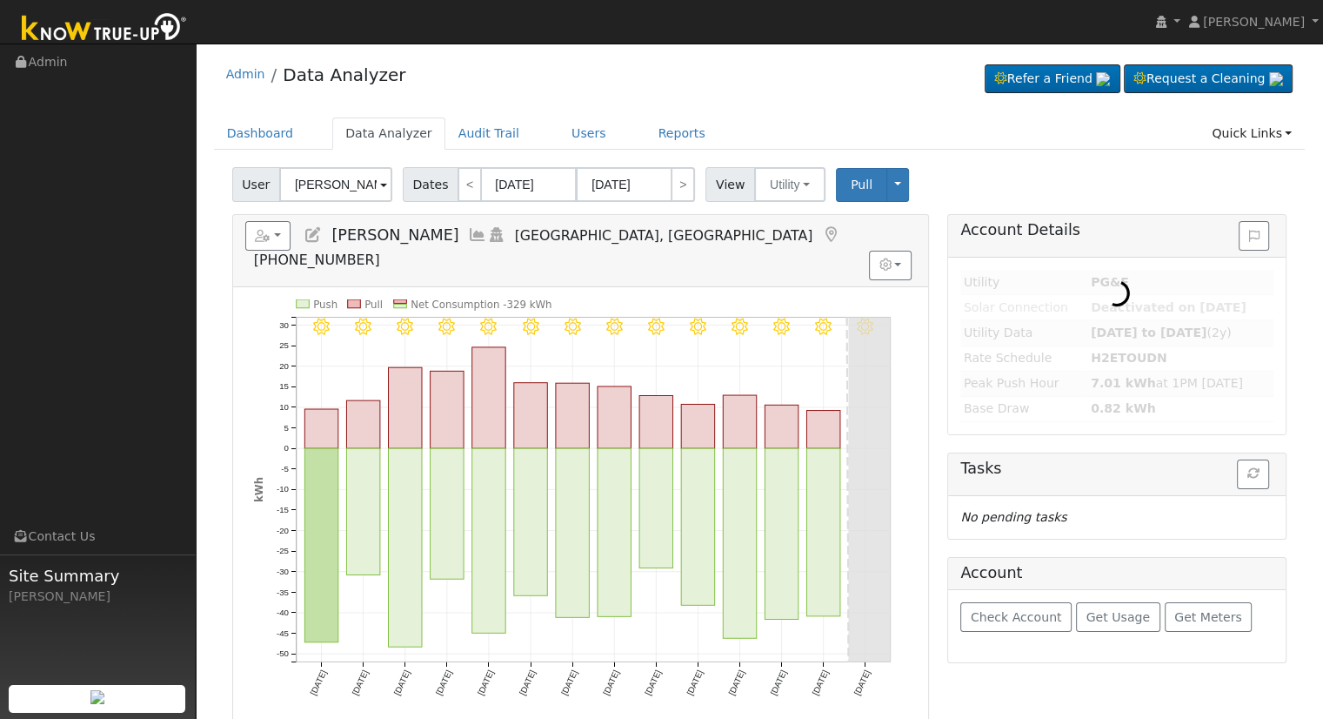
type input "Harinder & Gobinder Singh Aujla"
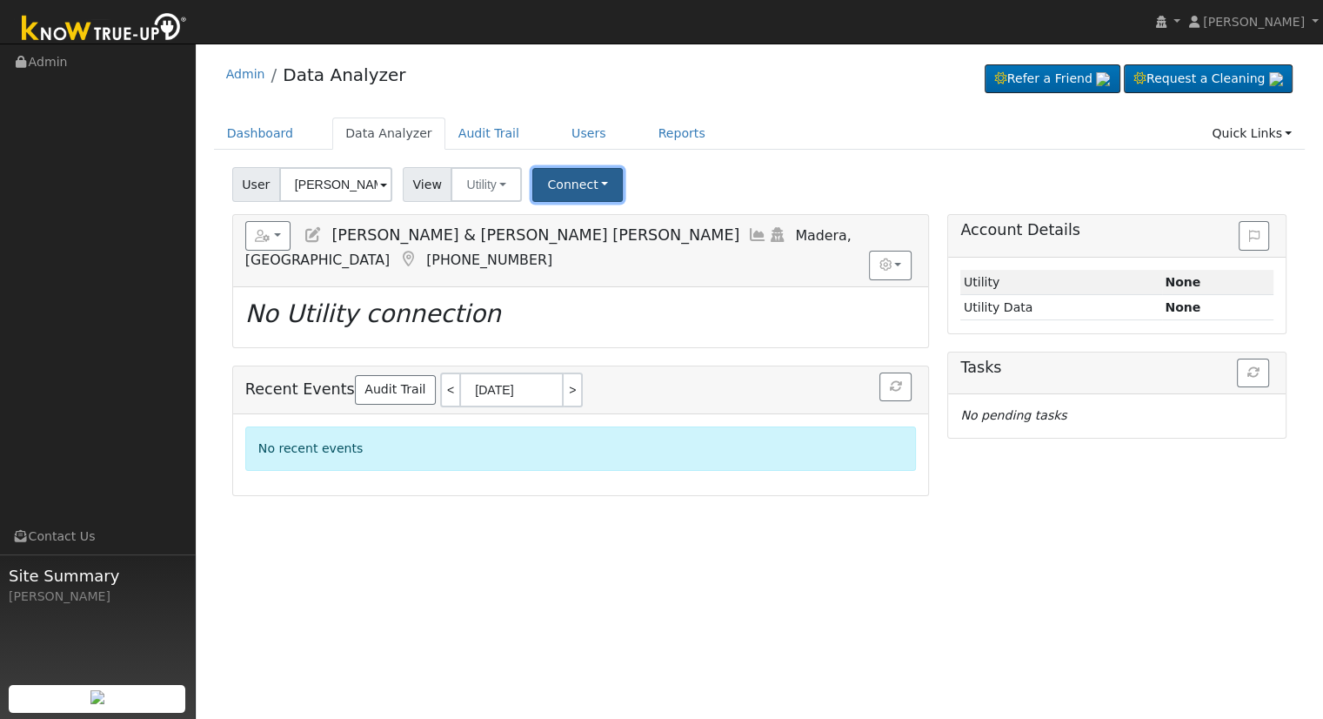
click at [542, 183] on button "Connect" at bounding box center [577, 185] width 90 height 34
click at [593, 225] on link "Select a Provider" at bounding box center [601, 223] width 136 height 24
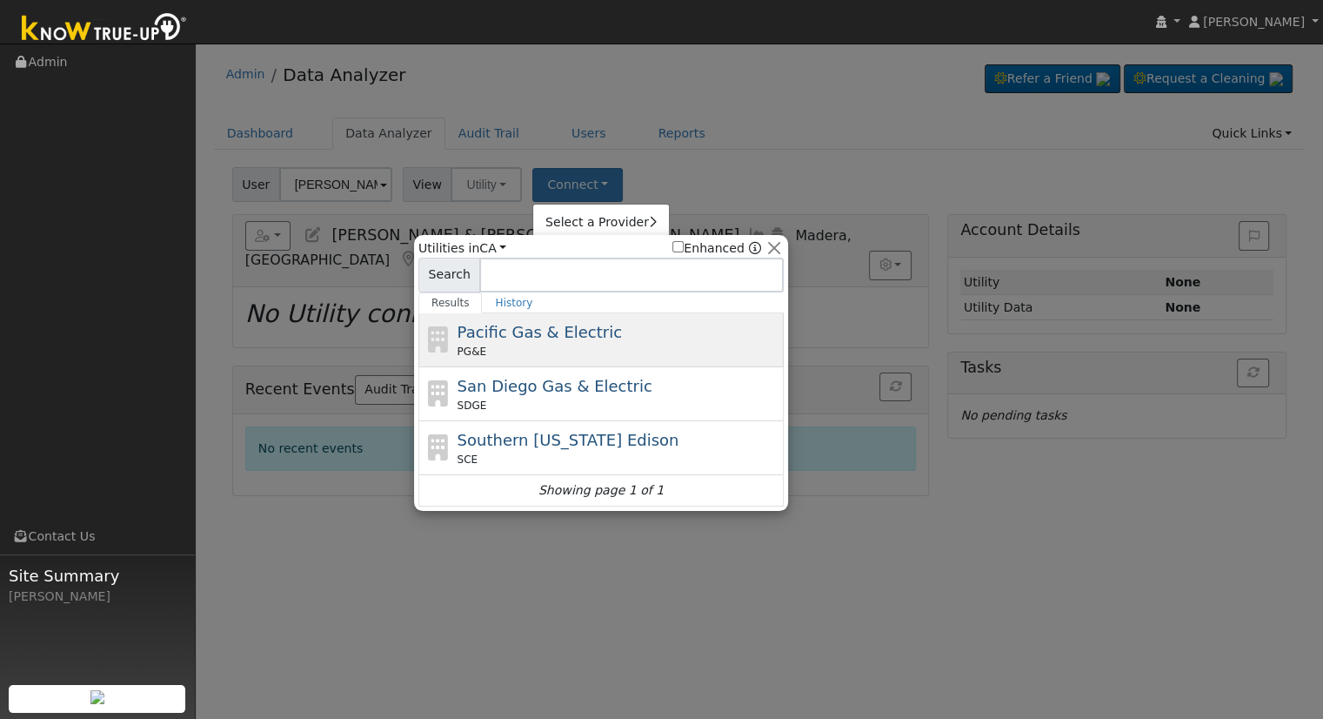
click at [527, 336] on span "Pacific Gas & Electric" at bounding box center [540, 332] width 164 height 18
